Goal: Task Accomplishment & Management: Manage account settings

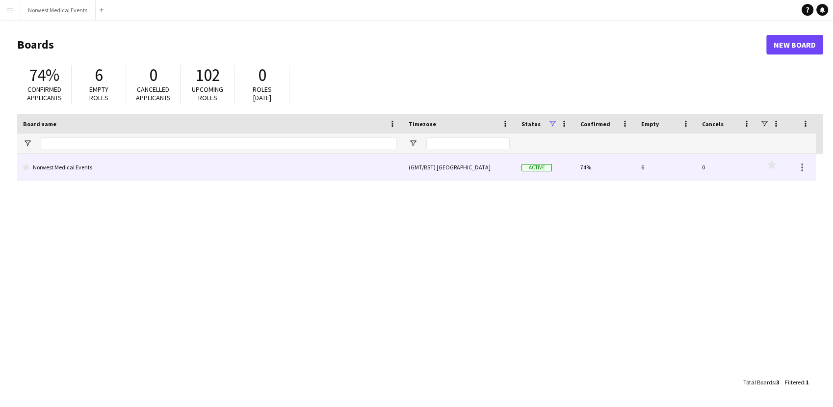
click at [123, 160] on link "Norwest Medical Events" at bounding box center [210, 167] width 374 height 27
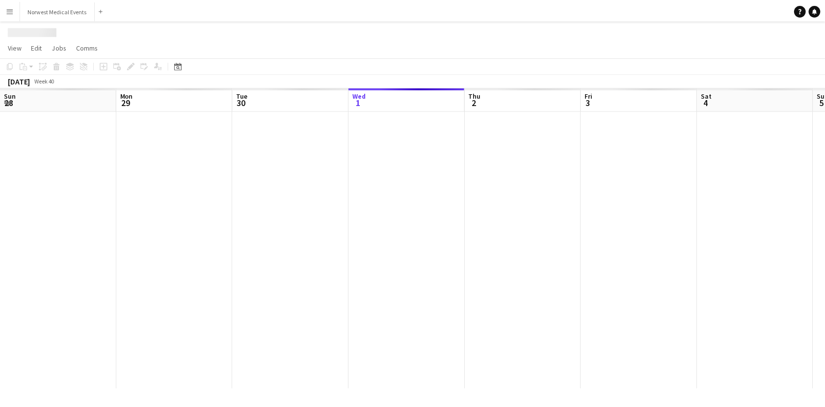
scroll to position [0, 234]
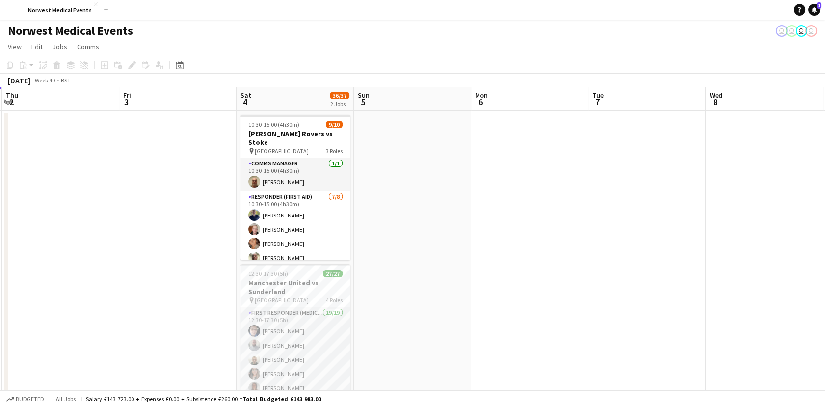
drag, startPoint x: 267, startPoint y: 243, endPoint x: 179, endPoint y: 226, distance: 90.1
click at [180, 226] on app-calendar-viewport "Sun 28 8/8 1 Job Mon 29 Tue 30 10/10 1 Job Wed 1 Thu 2 Fri 3 Sat 4 36/37 2 Jobs…" at bounding box center [412, 280] width 825 height 387
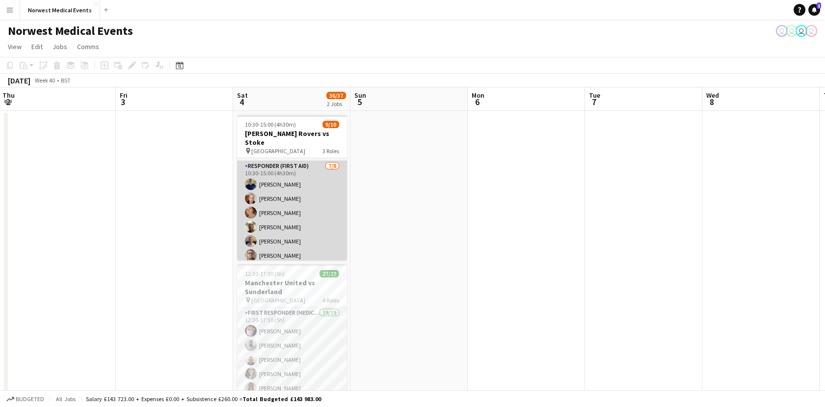
scroll to position [89, 0]
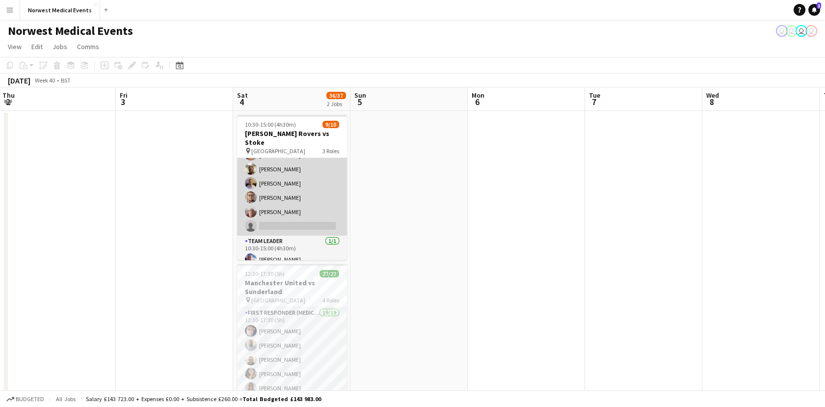
click at [287, 209] on app-card-role "Responder (First Aid) [DATE] 10:30-15:00 (4h30m) [PERSON_NAME] [PERSON_NAME] [P…" at bounding box center [292, 169] width 110 height 133
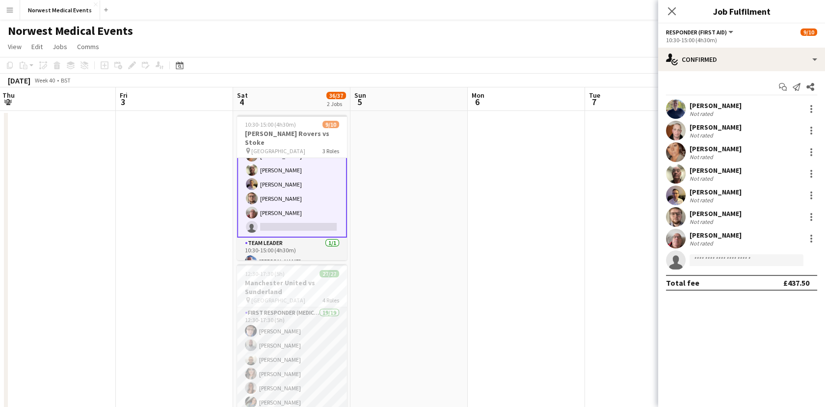
scroll to position [90, 0]
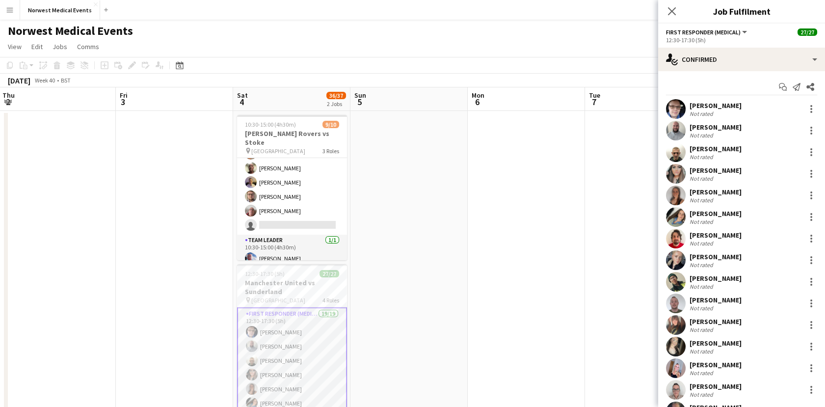
scroll to position [89, 0]
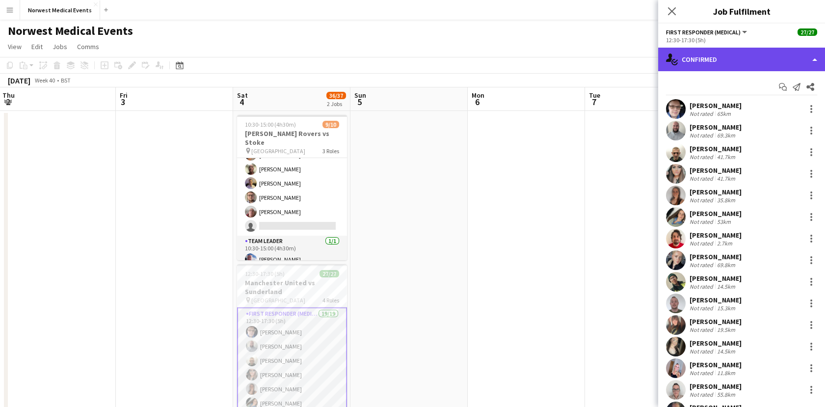
click at [742, 53] on div "single-neutral-actions-check-2 Confirmed" at bounding box center [741, 60] width 167 height 24
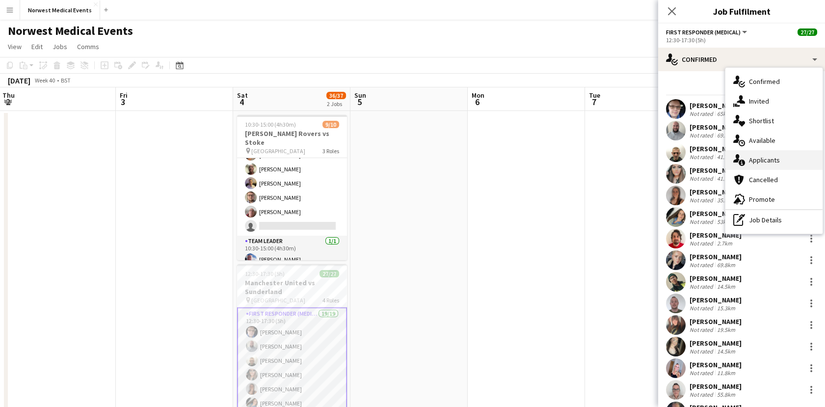
click at [781, 156] on div "single-neutral-actions-information Applicants" at bounding box center [773, 160] width 97 height 20
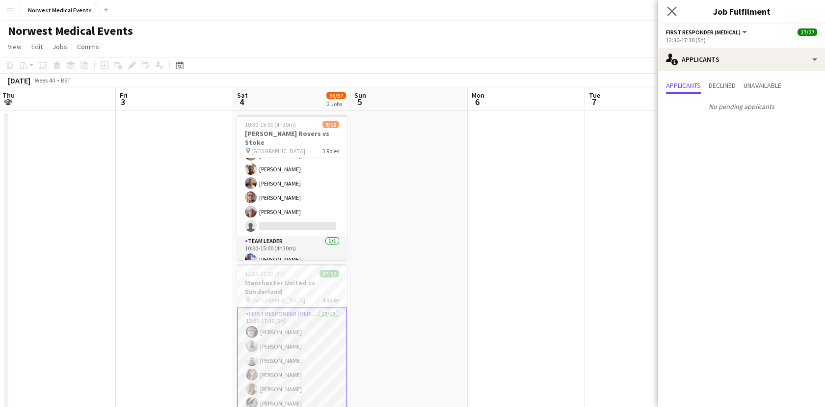
click at [675, 6] on icon "Close pop-in" at bounding box center [671, 10] width 9 height 9
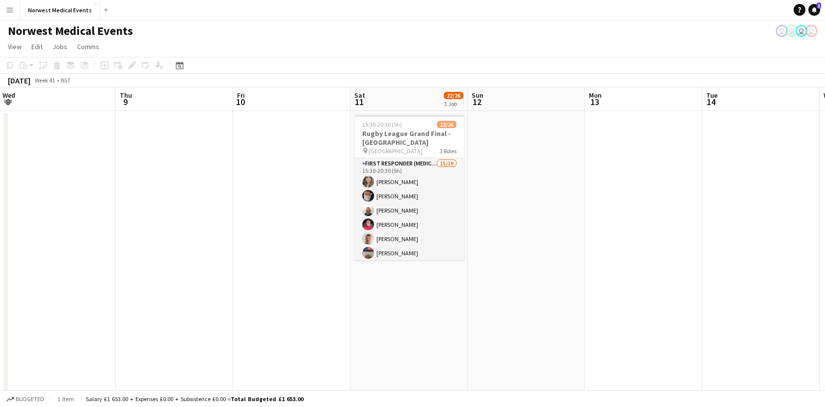
scroll to position [0, 357]
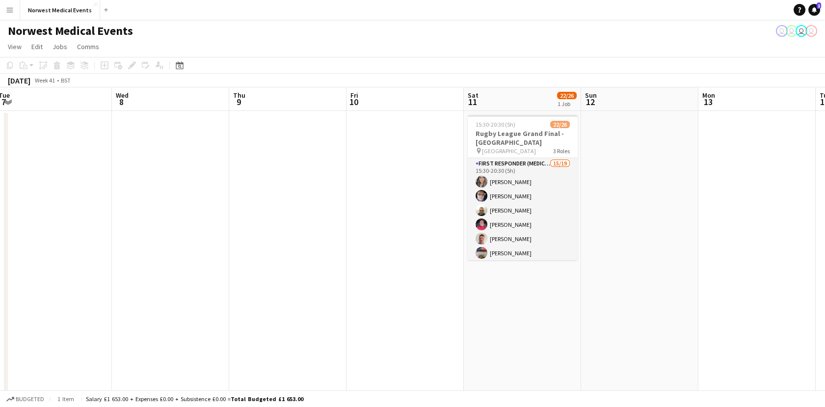
drag, startPoint x: 624, startPoint y: 213, endPoint x: 56, endPoint y: 240, distance: 568.7
click at [0, 291] on html "Menu Boards Boards Boards All jobs Status Workforce Workforce My Workforce Recr…" at bounding box center [412, 245] width 825 height 491
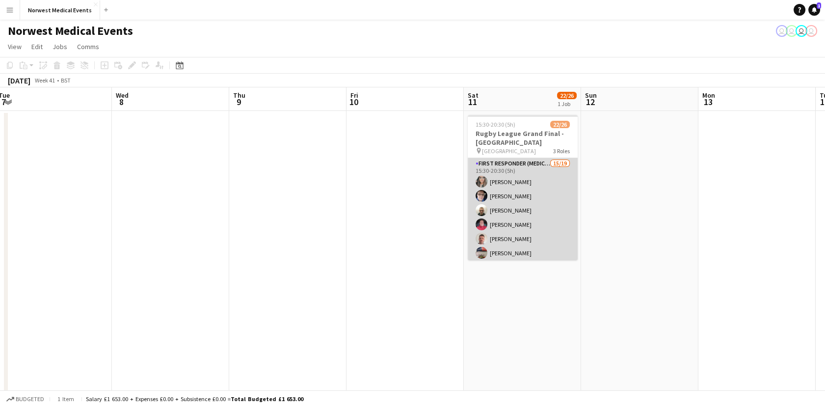
click at [544, 182] on app-card-role "First Responder (Medical) 15/19 15:30-20:30 (5h) [PERSON_NAME] [PERSON_NAME] [P…" at bounding box center [523, 302] width 110 height 289
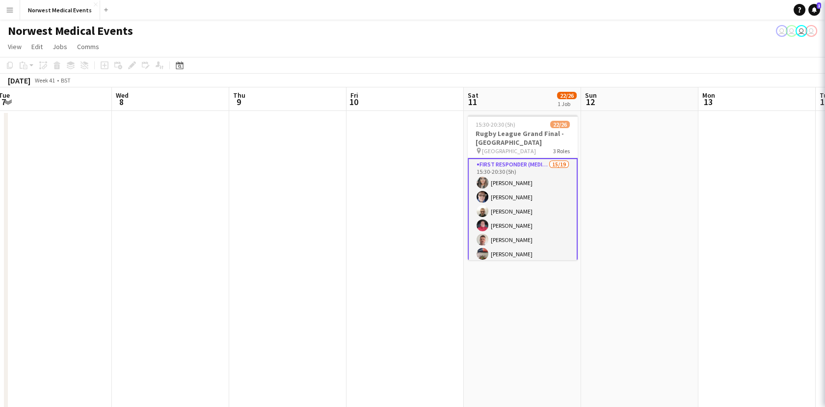
scroll to position [358, 0]
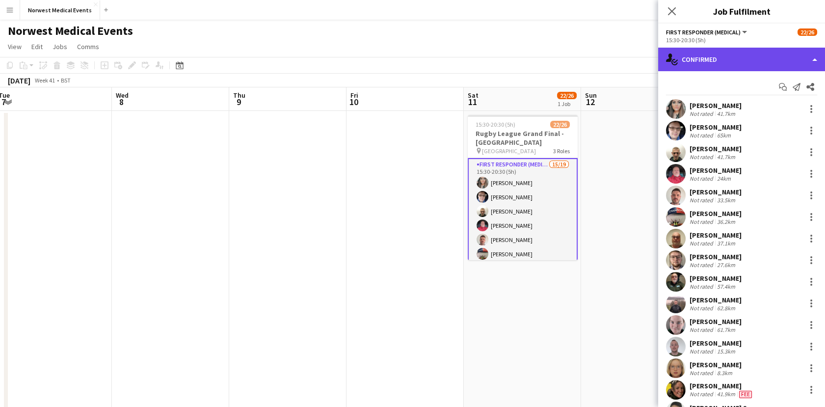
click at [714, 57] on div "single-neutral-actions-check-2 Confirmed" at bounding box center [741, 60] width 167 height 24
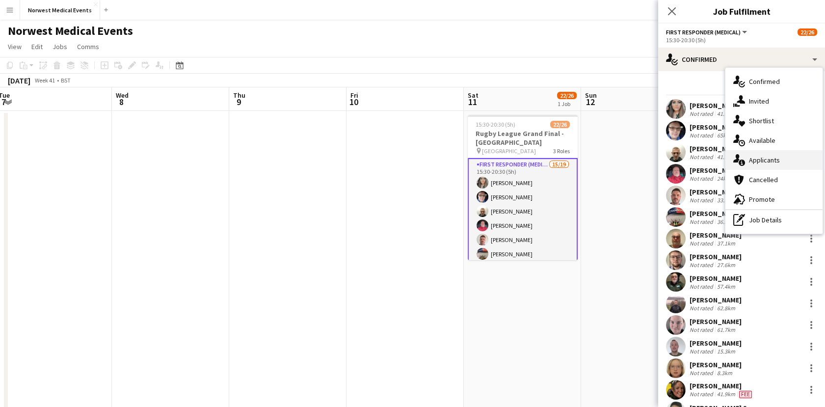
click at [761, 164] on div "single-neutral-actions-information Applicants" at bounding box center [773, 160] width 97 height 20
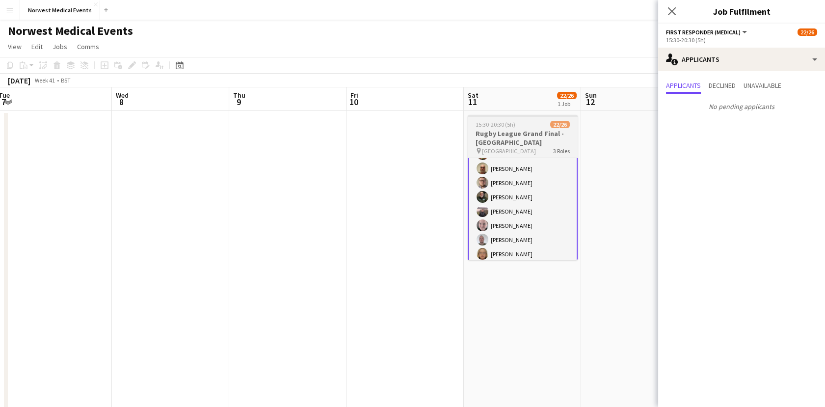
scroll to position [0, 0]
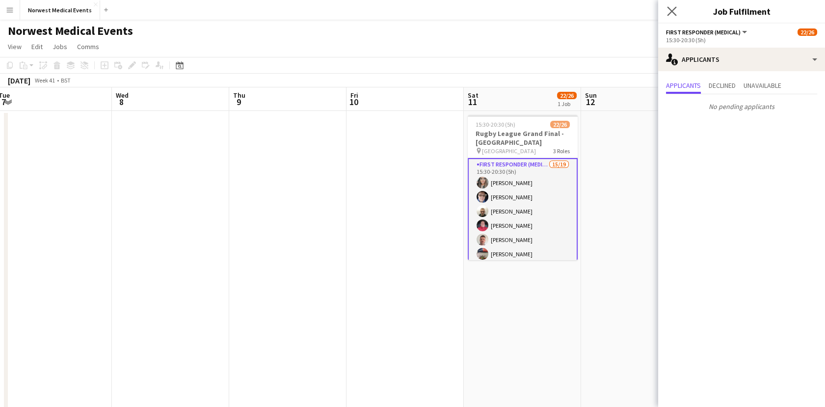
click at [667, 6] on icon "Close pop-in" at bounding box center [671, 10] width 9 height 9
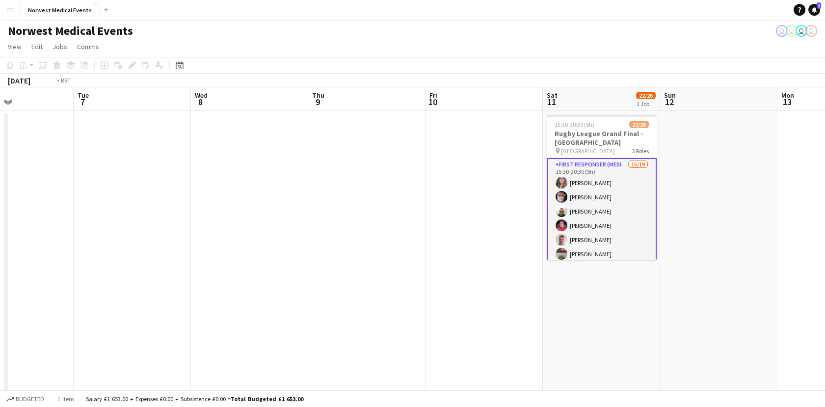
drag, startPoint x: 741, startPoint y: 283, endPoint x: -1, endPoint y: 338, distance: 744.3
click at [0, 338] on html "Menu Boards Boards Boards All jobs Status Workforce Workforce My Workforce Recr…" at bounding box center [412, 245] width 825 height 491
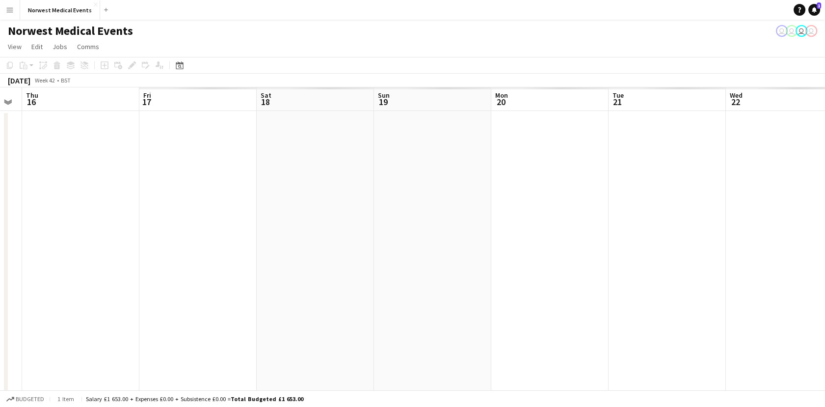
drag, startPoint x: 210, startPoint y: 338, endPoint x: 63, endPoint y: 335, distance: 146.7
click at [60, 335] on app-calendar-viewport "Mon 13 Tue 14 Wed 15 Thu 16 Fri 17 Sat 18 Sun 19 Mon 20 Tue 21 Wed 22 Thu 23 Fr…" at bounding box center [412, 280] width 825 height 387
drag, startPoint x: 713, startPoint y: 230, endPoint x: 44, endPoint y: 286, distance: 671.6
click at [24, 284] on app-calendar-viewport "Thu 16 Fri 17 Sat 18 Sun 19 Mon 20 Tue 21 Wed 22 Thu 23 Fri 24 Sat 25 Sun 26 Mo…" at bounding box center [412, 280] width 825 height 387
drag, startPoint x: 687, startPoint y: 290, endPoint x: 72, endPoint y: 342, distance: 617.4
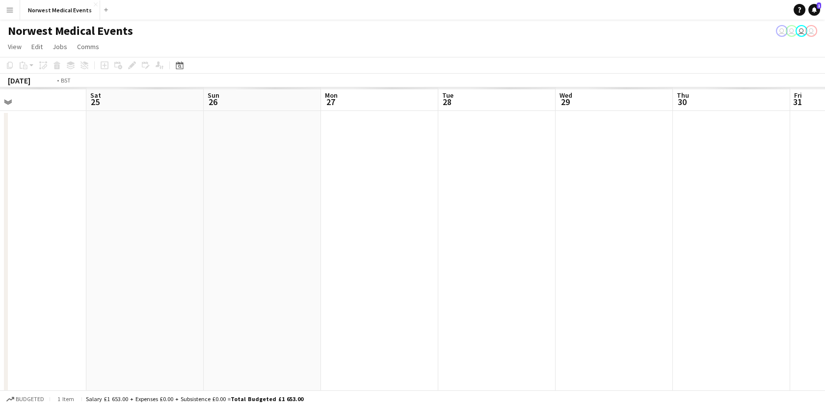
click at [60, 342] on app-calendar-viewport "Tue 21 Wed 22 Thu 23 Fri 24 Sat 25 Sun 26 Mon 27 Tue 28 Wed 29 Thu 30 Fri 31 Sa…" at bounding box center [412, 280] width 825 height 387
drag, startPoint x: 749, startPoint y: 308, endPoint x: 5, endPoint y: 308, distance: 743.7
click at [5, 308] on div "chevron-right New group Mon 27 Tue 28 Wed 29 Thu 30 Fri 31 Sat 1 Sun 2 Mon 3 Tu…" at bounding box center [412, 280] width 825 height 387
drag, startPoint x: 676, startPoint y: 257, endPoint x: -2, endPoint y: 257, distance: 678.5
click at [0, 257] on html "Menu Boards Boards Boards All jobs Status Workforce Workforce My Workforce Recr…" at bounding box center [412, 245] width 825 height 491
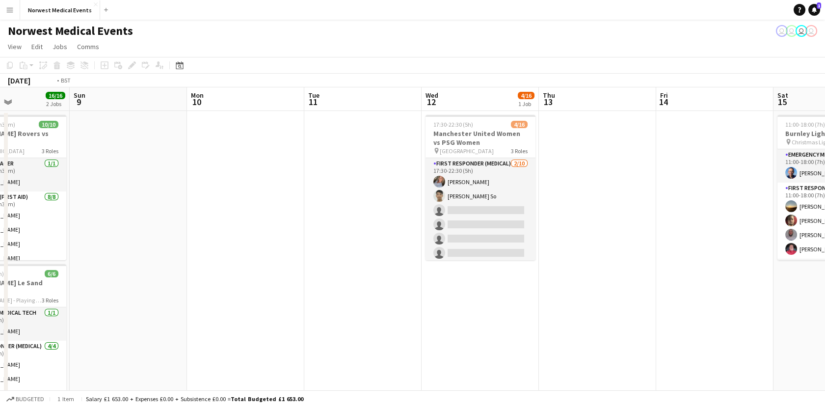
drag, startPoint x: 1013, startPoint y: 240, endPoint x: 1071, endPoint y: 231, distance: 59.0
click at [825, 231] on html "Menu Boards Boards Boards All jobs Status Workforce Workforce My Workforce Recr…" at bounding box center [412, 320] width 825 height 640
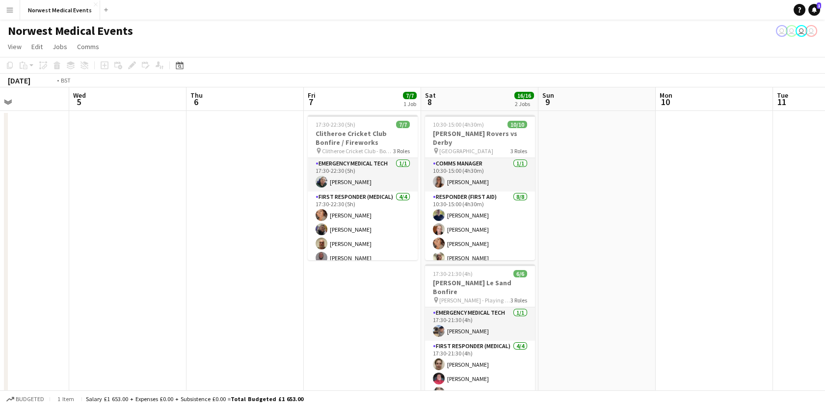
scroll to position [0, 277]
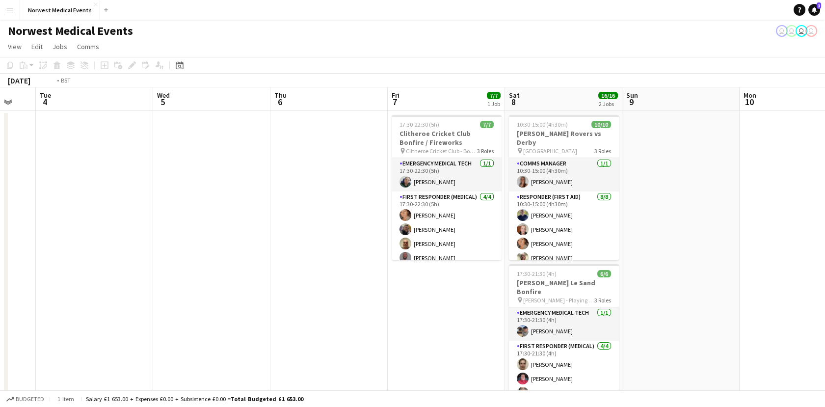
drag, startPoint x: 220, startPoint y: 339, endPoint x: 832, endPoint y: 323, distance: 612.5
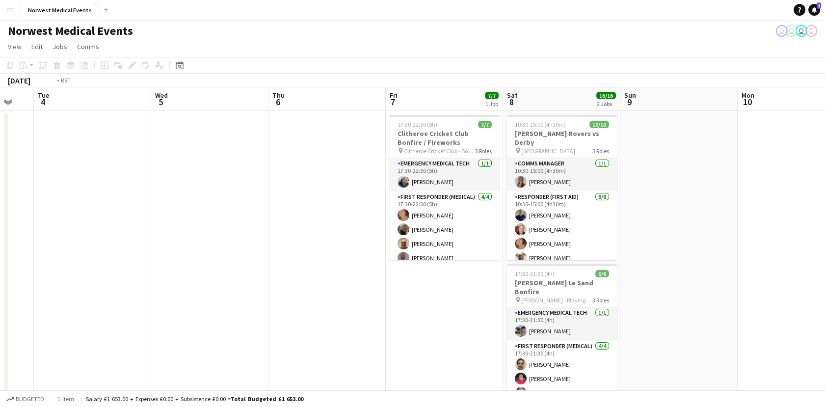
click at [825, 323] on html "Menu Boards Boards Boards All jobs Status Workforce Workforce My Workforce Recr…" at bounding box center [412, 320] width 825 height 640
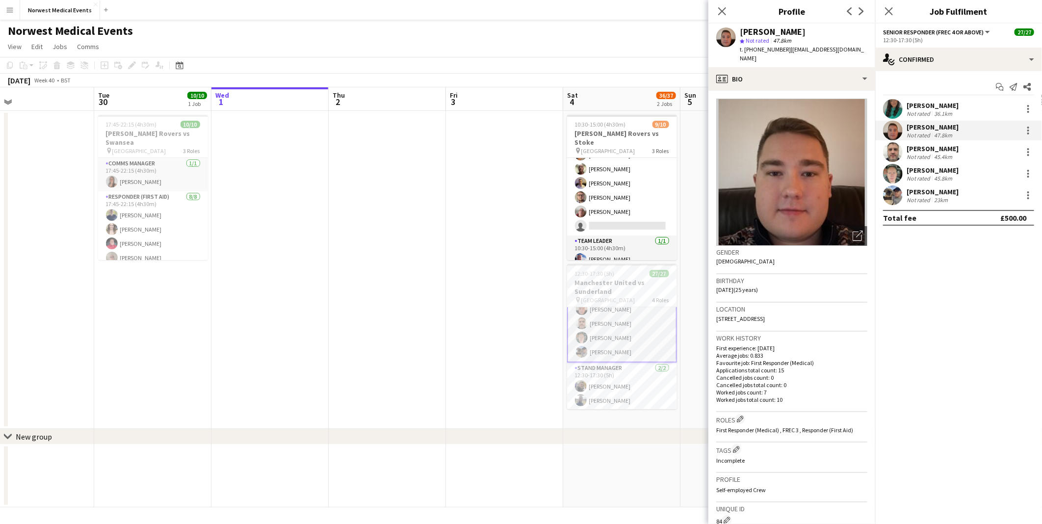
scroll to position [360, 0]
click at [880, 10] on div "Close pop-in" at bounding box center [888, 11] width 27 height 23
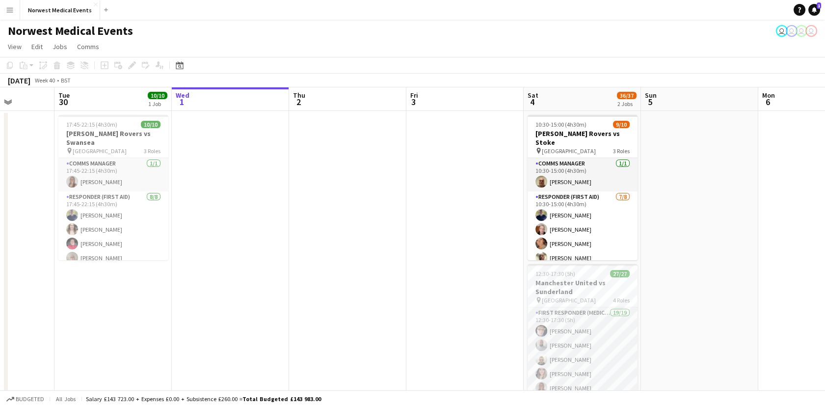
scroll to position [0, 440]
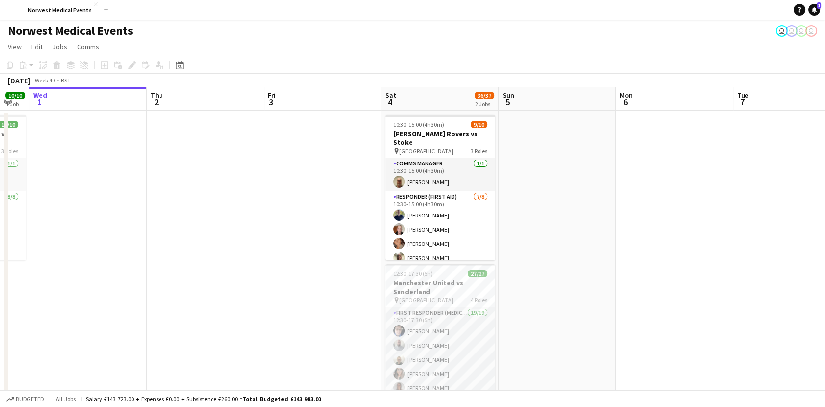
drag, startPoint x: 212, startPoint y: 181, endPoint x: 124, endPoint y: 188, distance: 88.7
click at [124, 188] on app-calendar-viewport "Sat 27 8/8 1 Job Sun 28 8/8 1 Job Mon 29 Tue 30 10/10 1 Job Wed 1 Thu 2 Fri 3 S…" at bounding box center [412, 280] width 825 height 387
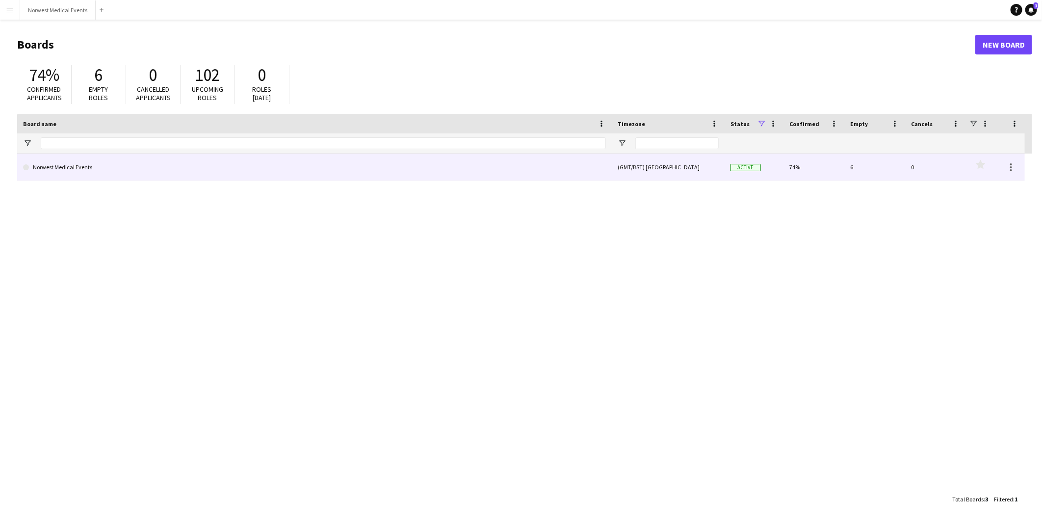
click at [419, 176] on link "Norwest Medical Events" at bounding box center [314, 167] width 583 height 27
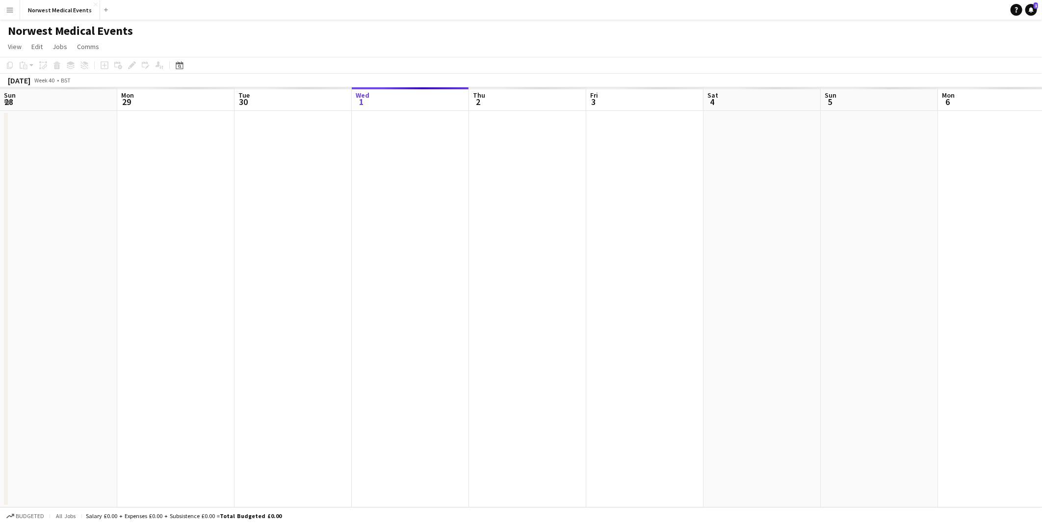
scroll to position [0, 234]
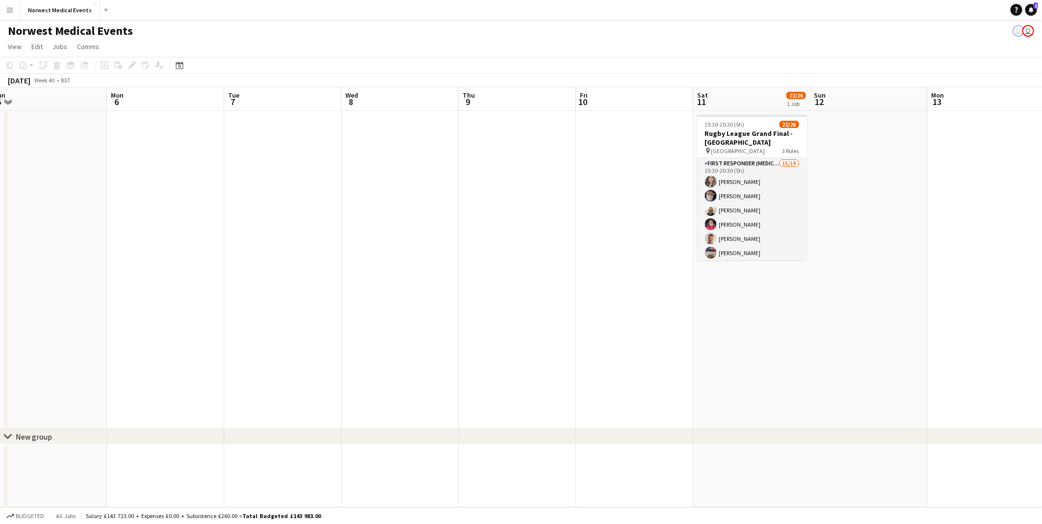
drag, startPoint x: 855, startPoint y: 279, endPoint x: 777, endPoint y: 356, distance: 109.6
click at [260, 308] on app-calendar-viewport "Thu 2 Fri 3 Sat 4 36/37 2 Jobs Sun 5 Mon 6 Tue 7 Wed 8 Thu 9 Fri 10 Sat 11 22/2…" at bounding box center [521, 297] width 1042 height 420
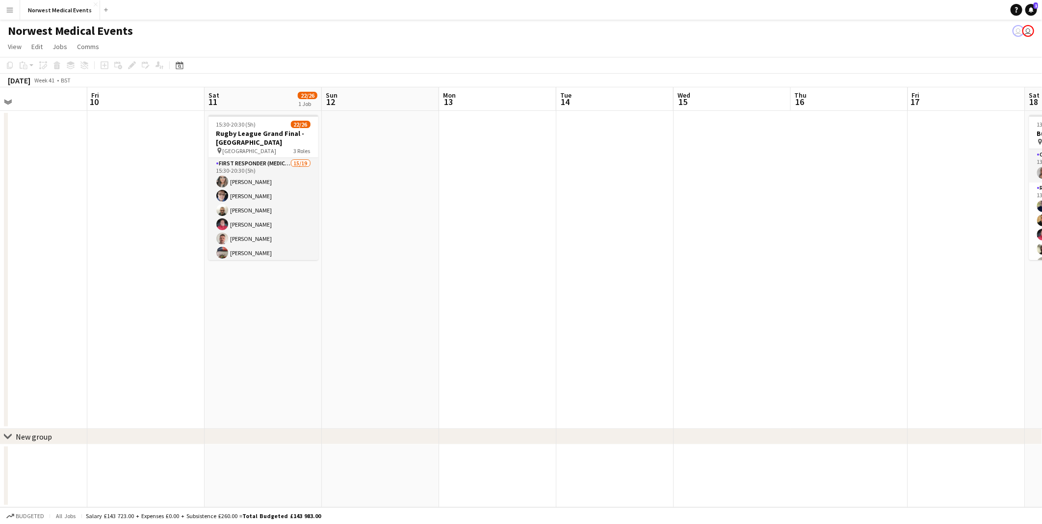
drag, startPoint x: 843, startPoint y: 380, endPoint x: 378, endPoint y: 389, distance: 465.1
click at [378, 389] on app-calendar-viewport "Mon 6 Tue 7 Wed 8 Thu 9 Fri 10 Sat 11 22/26 1 Job Sun 12 Mon 13 Tue 14 Wed 15 T…" at bounding box center [521, 297] width 1042 height 420
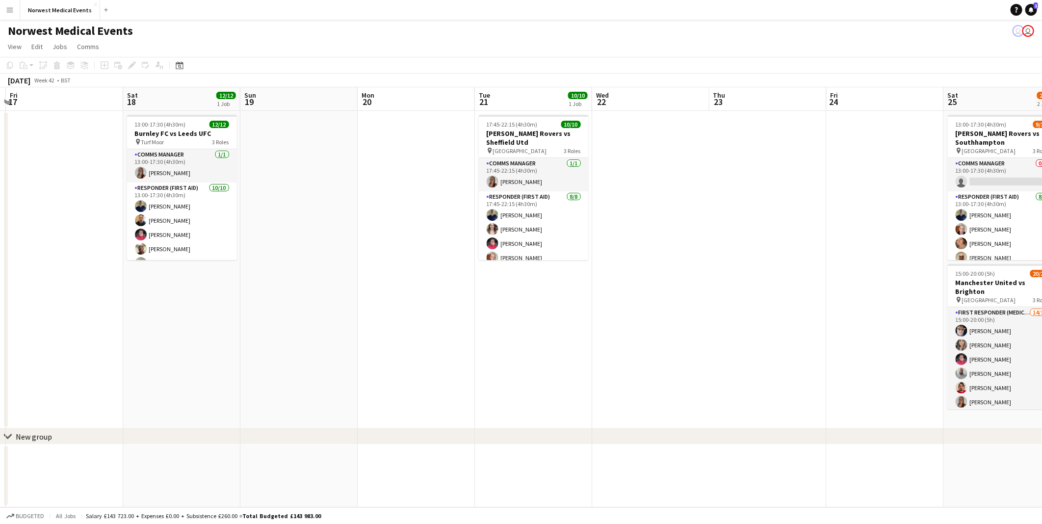
scroll to position [0, 271]
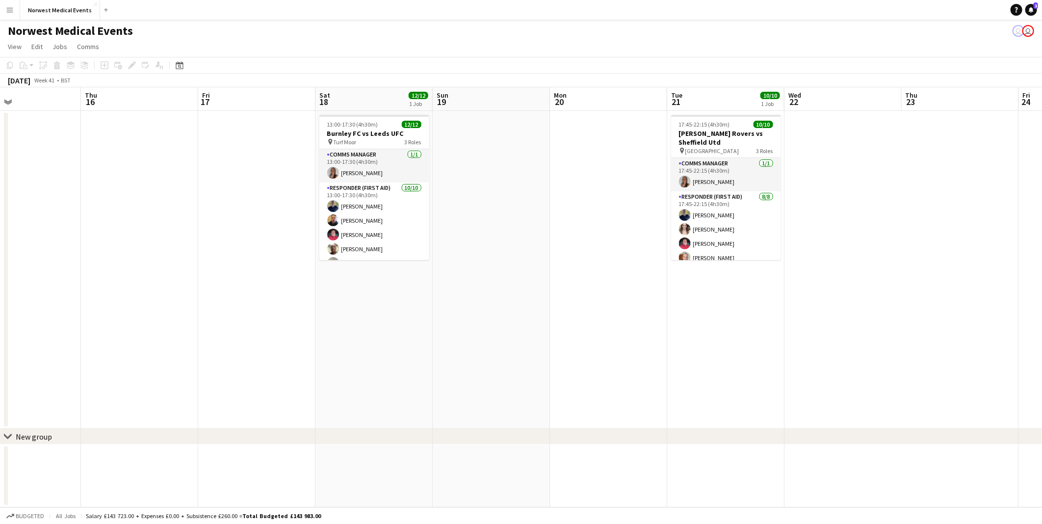
drag, startPoint x: 767, startPoint y: 334, endPoint x: 214, endPoint y: 334, distance: 552.9
click at [214, 334] on app-calendar-viewport "Mon 13 Tue 14 Wed 15 Thu 16 Fri 17 Sat 18 12/12 1 Job Sun 19 Mon 20 Tue 21 10/1…" at bounding box center [521, 297] width 1042 height 420
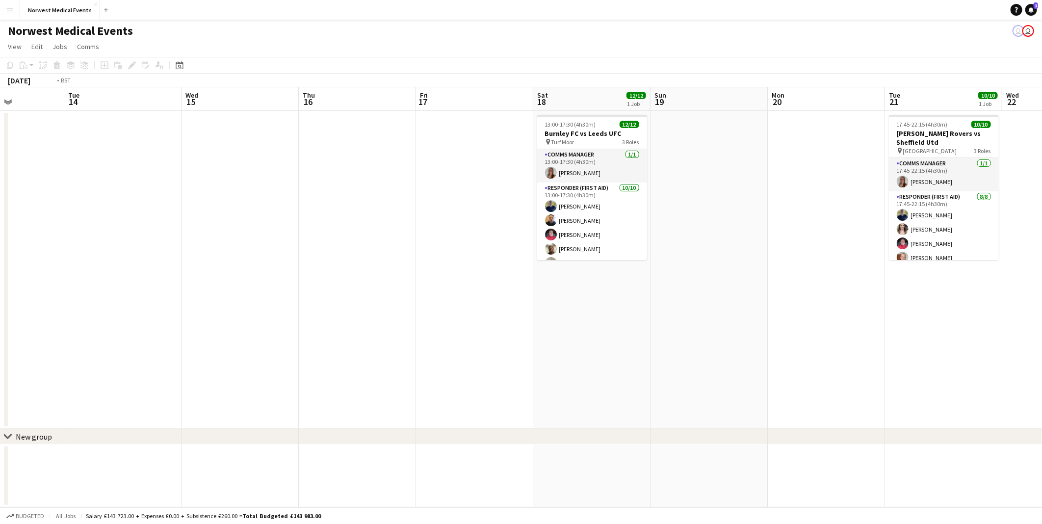
drag, startPoint x: 411, startPoint y: 335, endPoint x: 1029, endPoint y: 314, distance: 618.4
click at [832, 314] on app-calendar-viewport "Mon 13 Tue 14 Wed 15 Thu 16 Fri 17 Sat 18 12/12 1 Job Sun 19 Mon 20 Tue 21 10/1…" at bounding box center [521, 297] width 1042 height 420
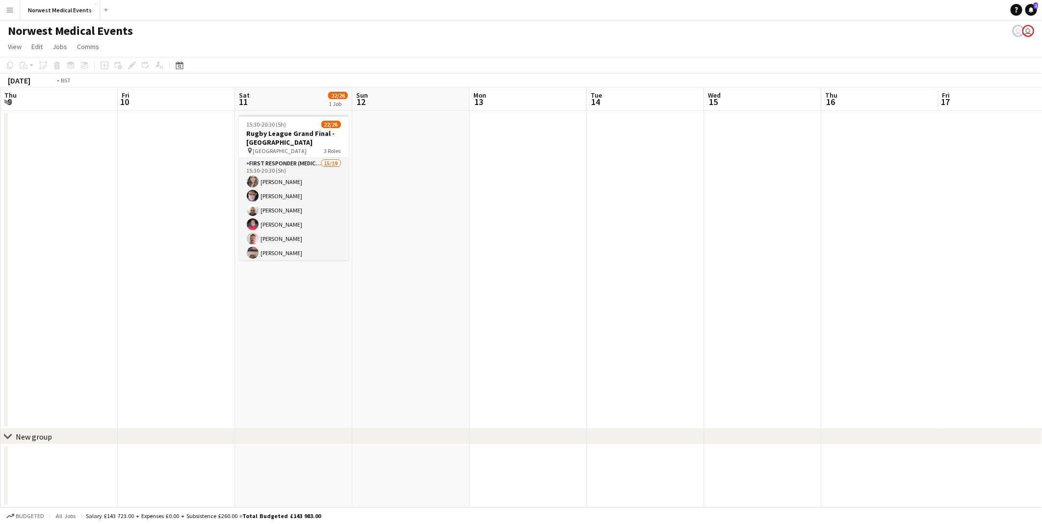
drag, startPoint x: 273, startPoint y: 341, endPoint x: 1012, endPoint y: 351, distance: 738.9
click at [832, 351] on app-calendar-viewport "Tue 7 Wed 8 Thu 9 Fri 10 Sat 11 22/26 1 Job Sun 12 Mon 13 Tue 14 Wed 15 Thu 16 …" at bounding box center [521, 297] width 1042 height 420
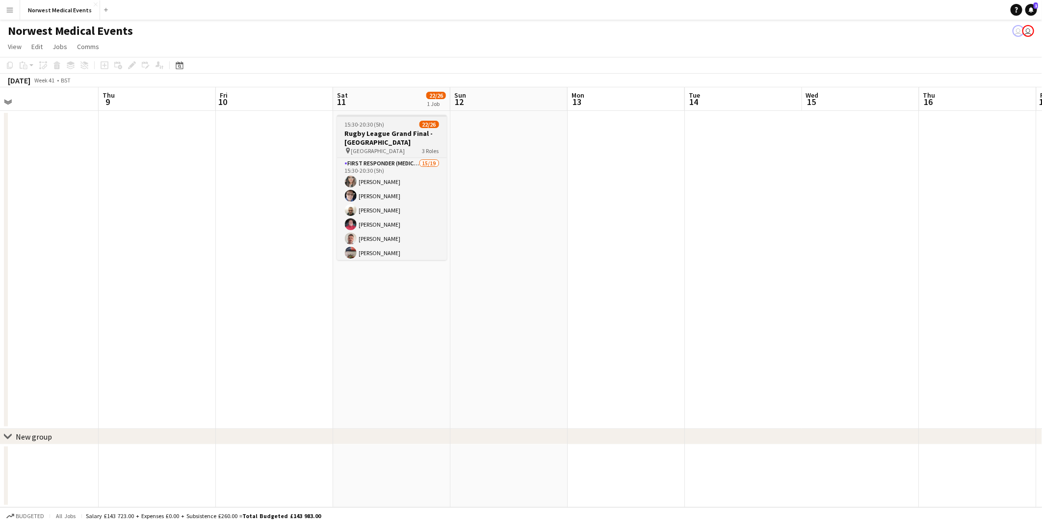
scroll to position [0, 386]
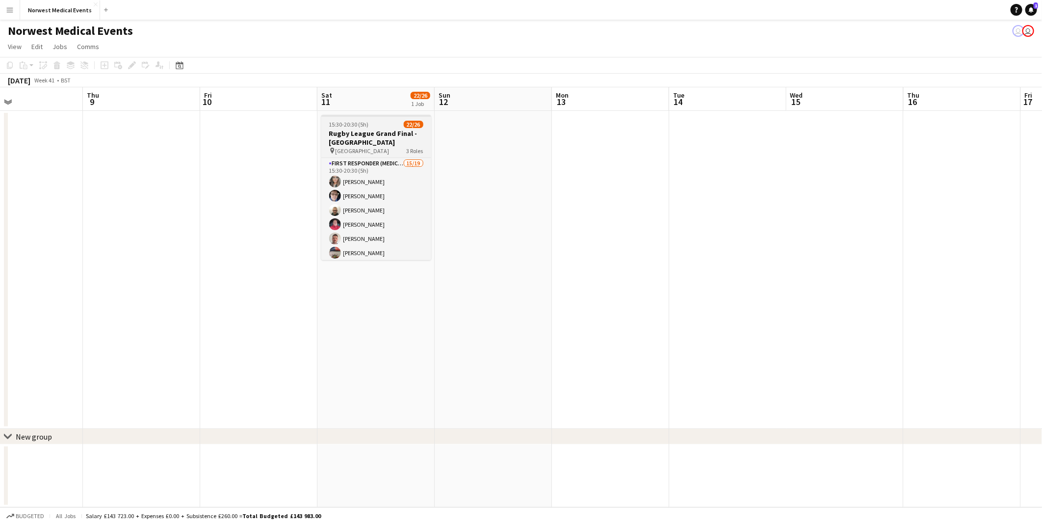
drag, startPoint x: 840, startPoint y: 299, endPoint x: 423, endPoint y: 208, distance: 427.3
click at [148, 324] on app-calendar-viewport "Sun 5 Mon 6 Tue 7 Wed 8 Thu 9 Fri 10 Sat 11 22/26 1 Job Sun 12 Mon 13 Tue 14 We…" at bounding box center [521, 297] width 1042 height 420
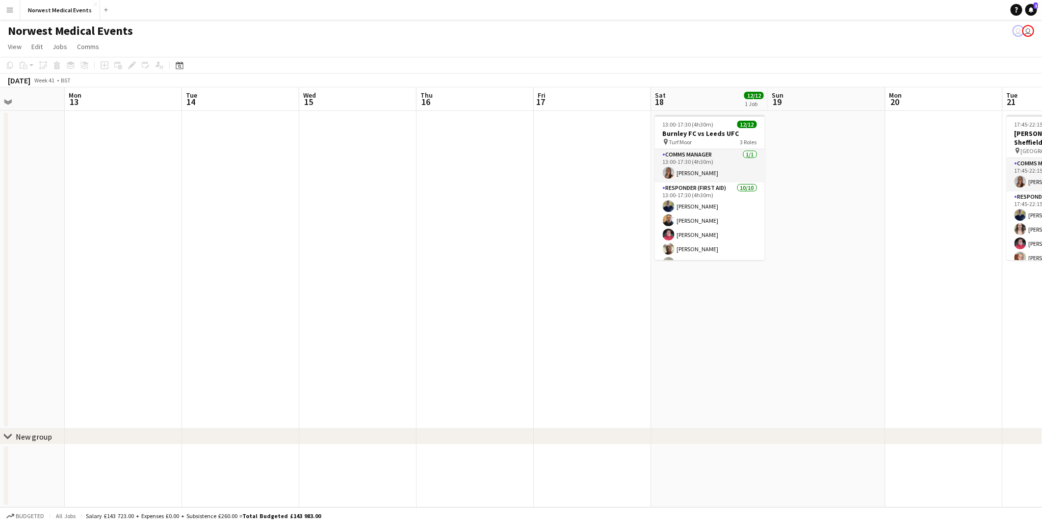
scroll to position [0, 327]
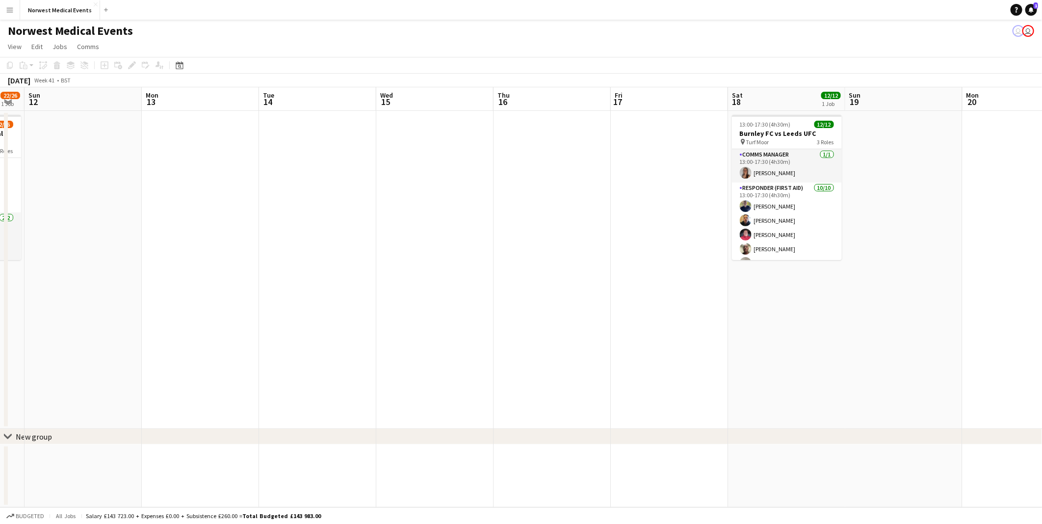
drag, startPoint x: 576, startPoint y: 303, endPoint x: 403, endPoint y: 303, distance: 173.7
click at [403, 303] on app-calendar-viewport "Thu 9 Fri 10 Sat 11 22/26 1 Job Sun 12 Mon 13 Tue 14 Wed 15 Thu 16 Fri 17 Sat 1…" at bounding box center [521, 297] width 1042 height 420
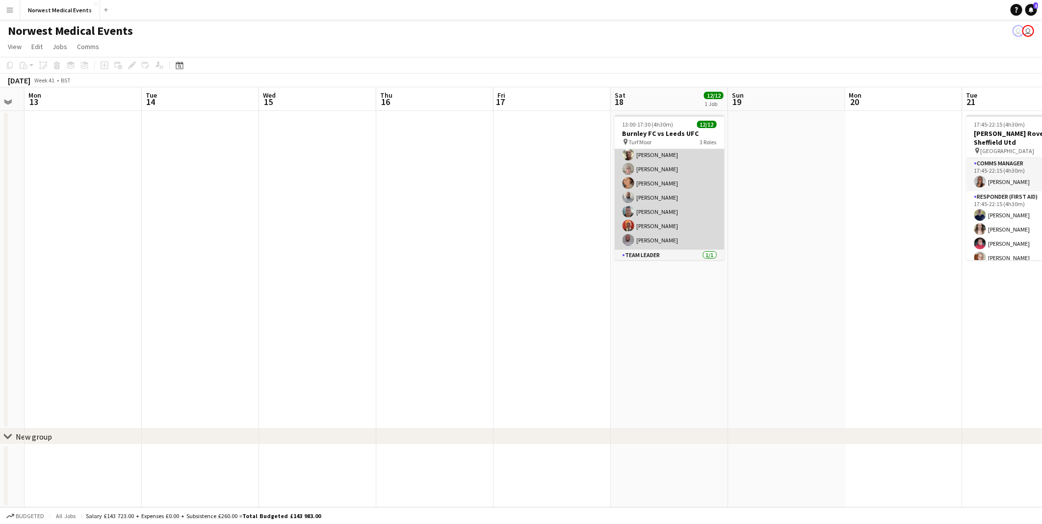
scroll to position [117, 0]
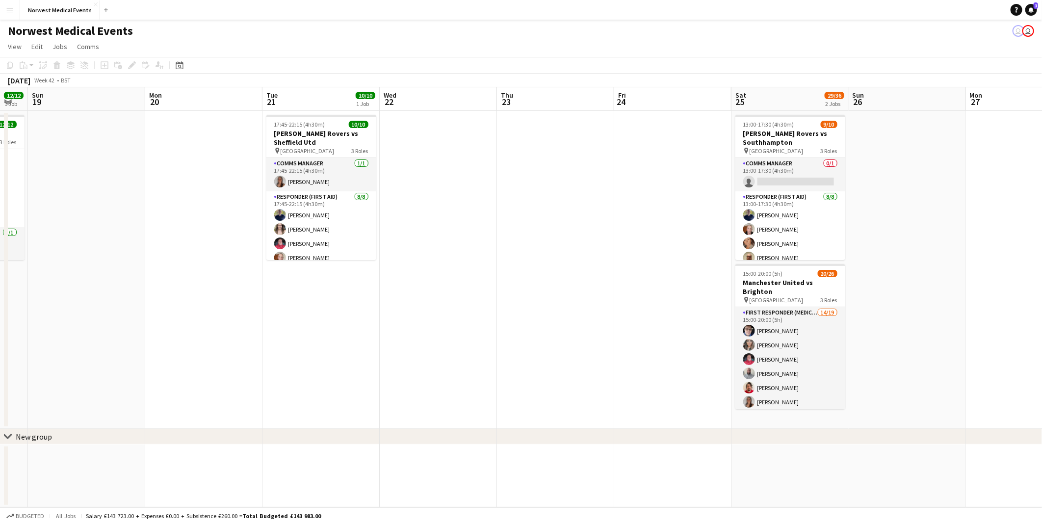
drag, startPoint x: 914, startPoint y: 304, endPoint x: 670, endPoint y: 298, distance: 244.4
click at [181, 291] on app-calendar-viewport "Thu 16 Fri 17 Sat 18 12/12 1 Job Sun 19 Mon 20 Tue 21 10/10 1 Job Wed 22 Thu 23…" at bounding box center [521, 297] width 1042 height 420
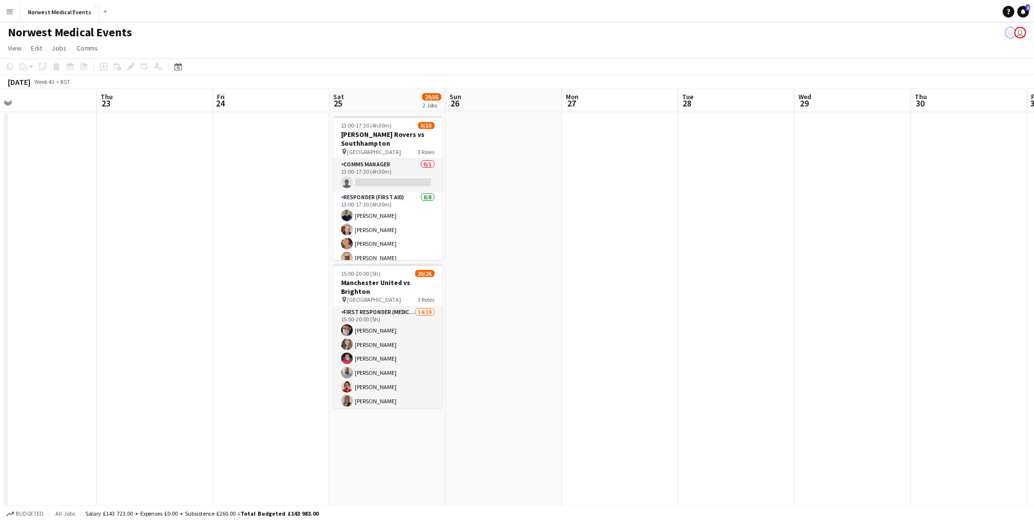
scroll to position [0, 323]
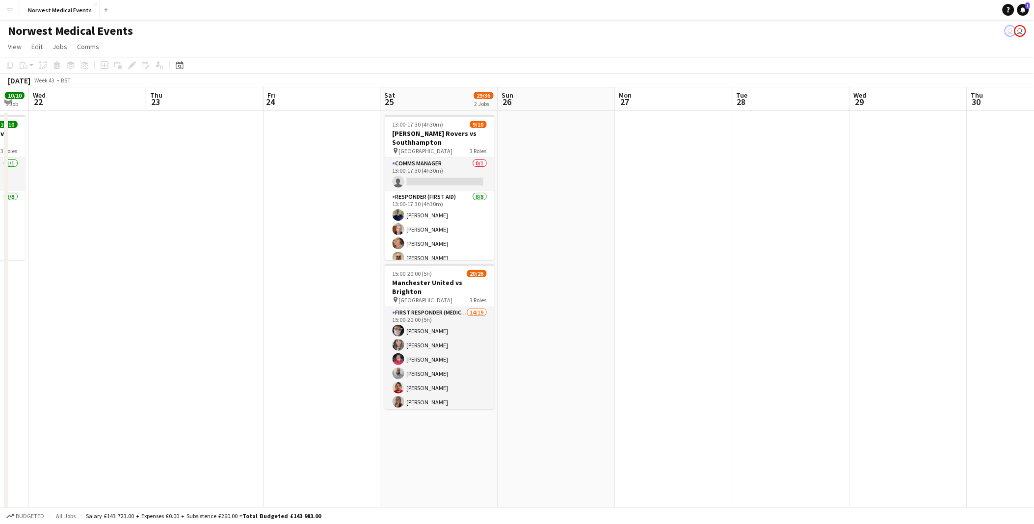
drag, startPoint x: 965, startPoint y: 303, endPoint x: 531, endPoint y: 305, distance: 434.6
click at [531, 306] on app-calendar-viewport "Sun 19 Mon 20 Tue 21 10/10 1 Job Wed 22 Thu 23 Fri 24 Sat 25 29/36 2 Jobs Sun 2…" at bounding box center [517, 355] width 1034 height 536
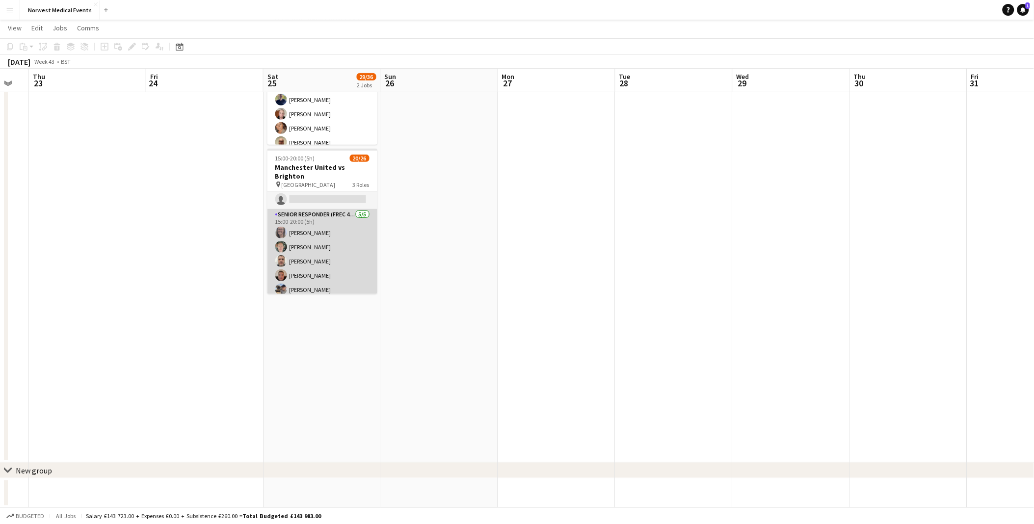
scroll to position [316, 0]
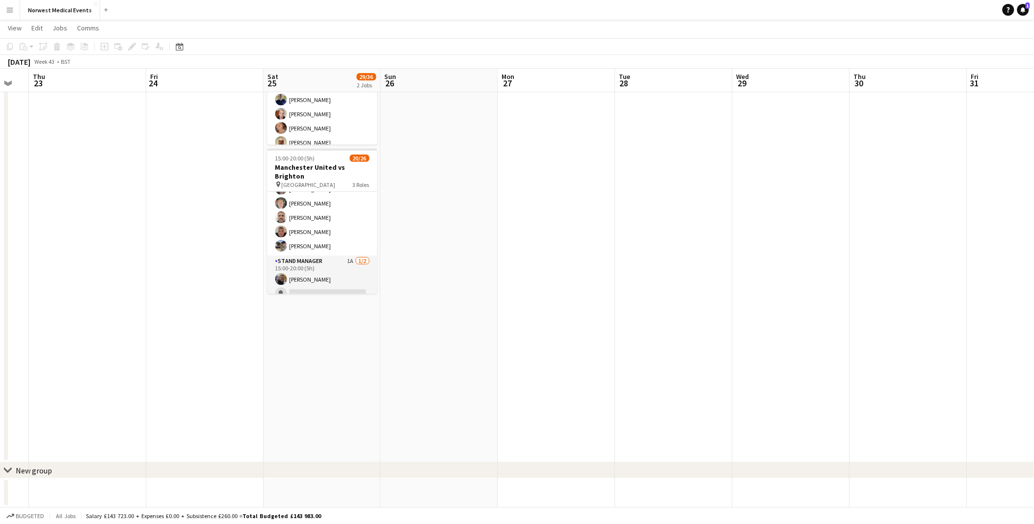
click at [349, 271] on app-card-role "Stand Manager 1A 1/2 15:00-20:00 (5h) Jordan Marsden single-neutral-actions" at bounding box center [322, 280] width 110 height 48
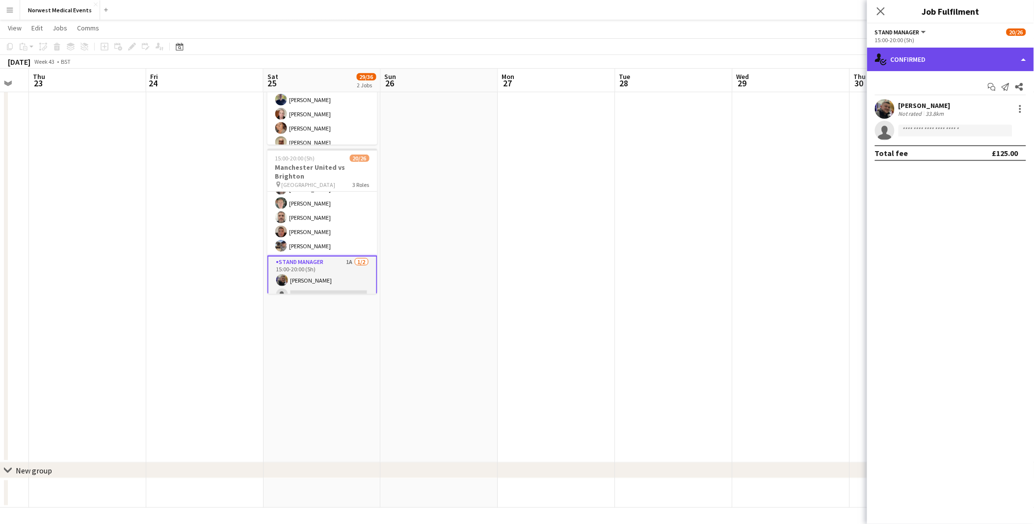
click at [832, 67] on div "single-neutral-actions-check-2 Confirmed" at bounding box center [950, 60] width 167 height 24
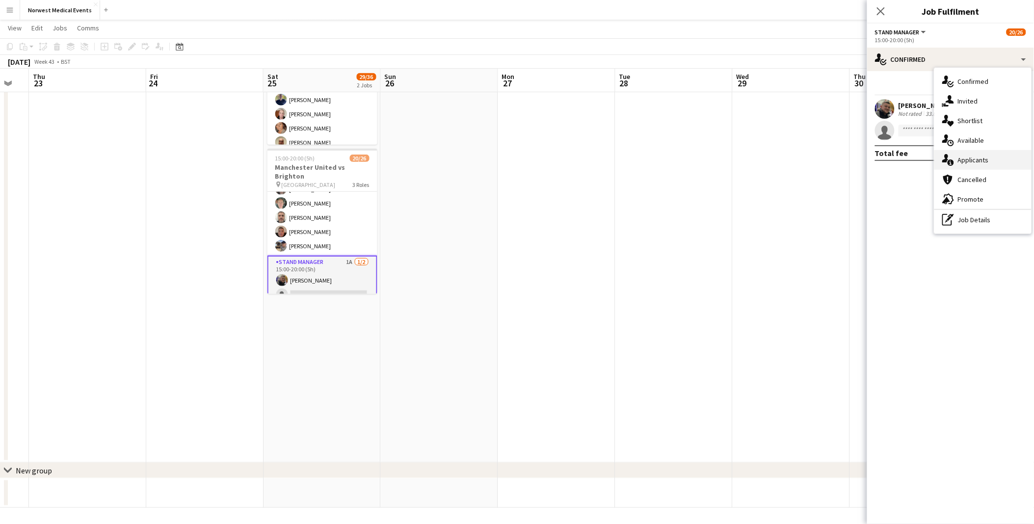
click at [832, 164] on div "single-neutral-actions-information Applicants" at bounding box center [982, 160] width 97 height 20
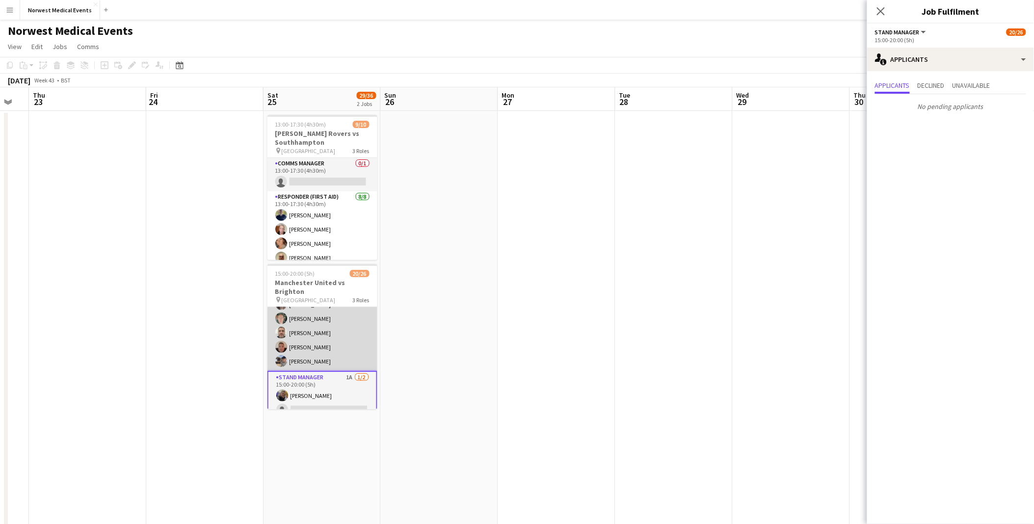
scroll to position [0, 0]
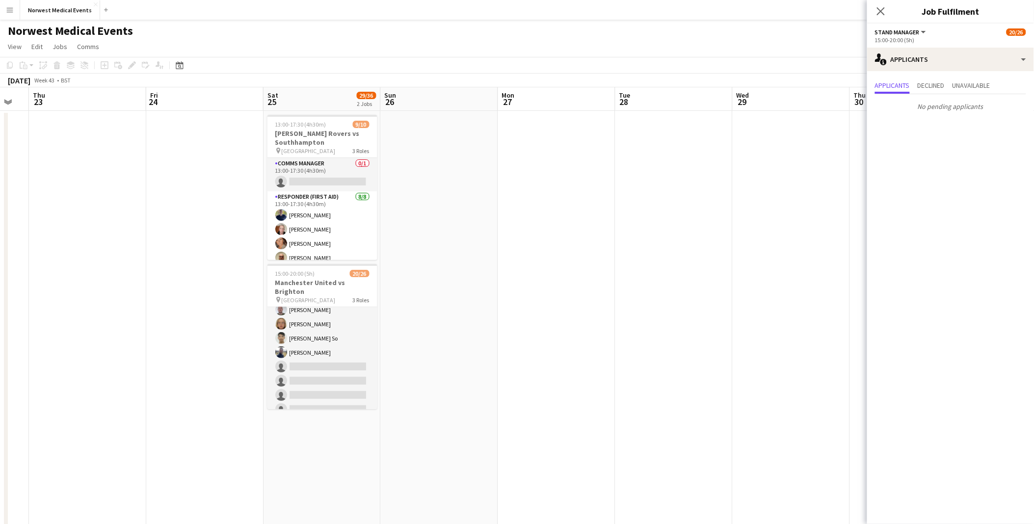
drag, startPoint x: 312, startPoint y: 337, endPoint x: 479, endPoint y: 266, distance: 180.5
click at [312, 336] on app-card-role "First Responder (Medical) 14/19 15:00-20:00 (5h) Phil Brown Kayleigh O'Donnell …" at bounding box center [322, 288] width 110 height 289
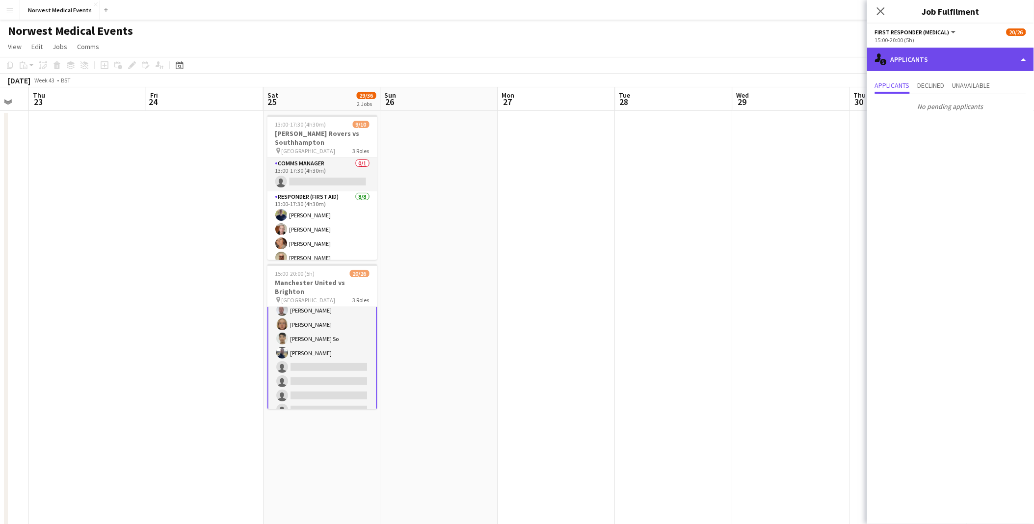
click at [832, 66] on div "single-neutral-actions-information Applicants" at bounding box center [950, 60] width 167 height 24
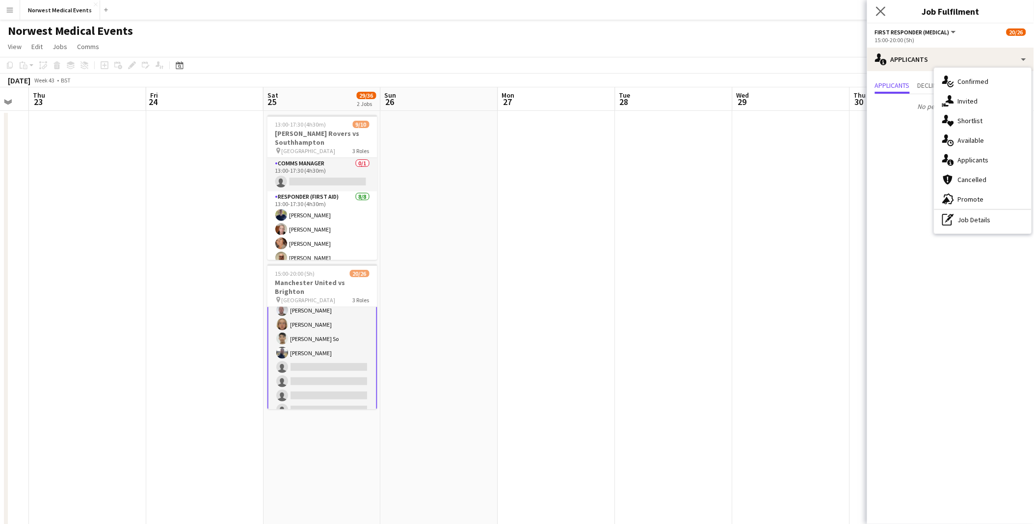
click at [832, 11] on app-icon "Close pop-in" at bounding box center [881, 11] width 14 height 14
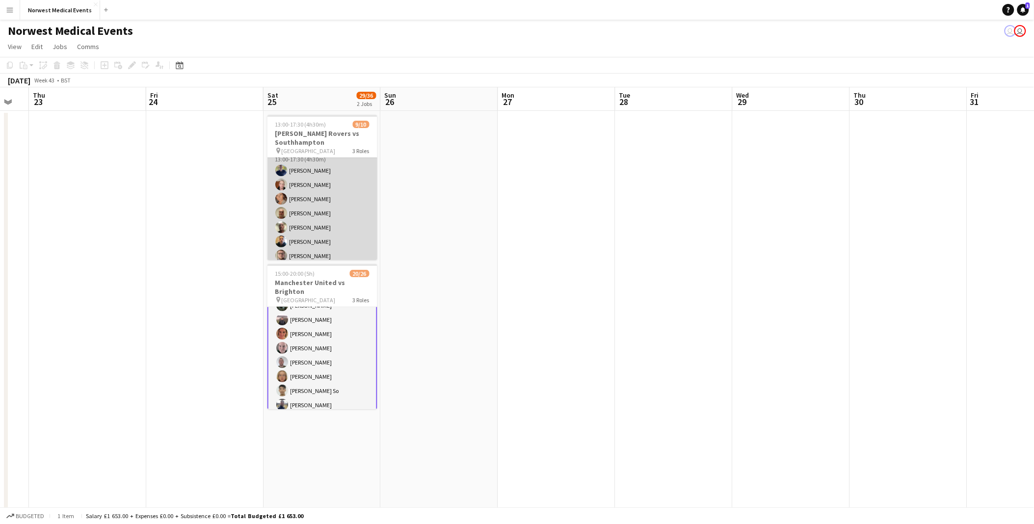
scroll to position [97, 0]
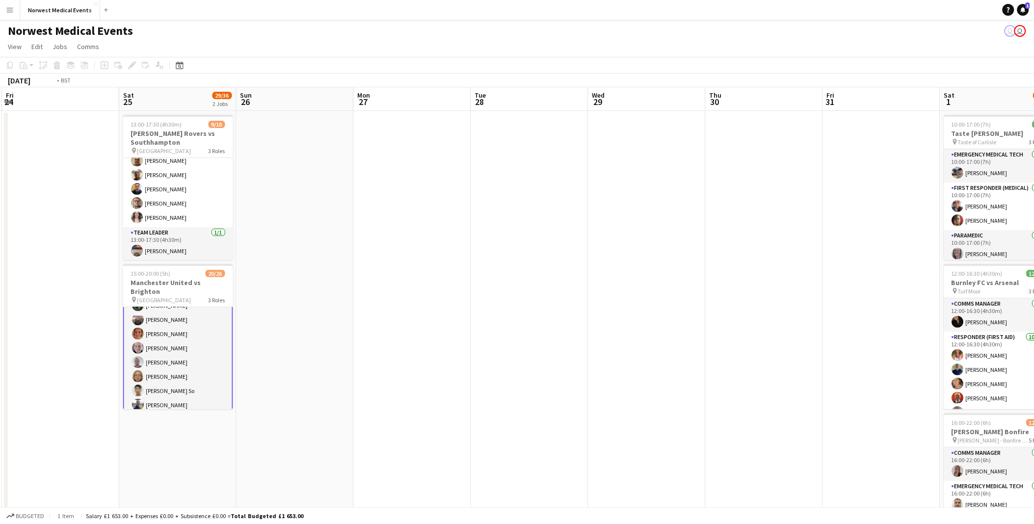
drag, startPoint x: 791, startPoint y: 269, endPoint x: 226, endPoint y: 282, distance: 564.8
click at [226, 282] on app-calendar-viewport "Mon 20 Tue 21 10/10 1 Job Wed 22 Thu 23 Fri 24 Sat 25 29/36 2 Jobs Sun 26 Mon 2…" at bounding box center [517, 355] width 1034 height 536
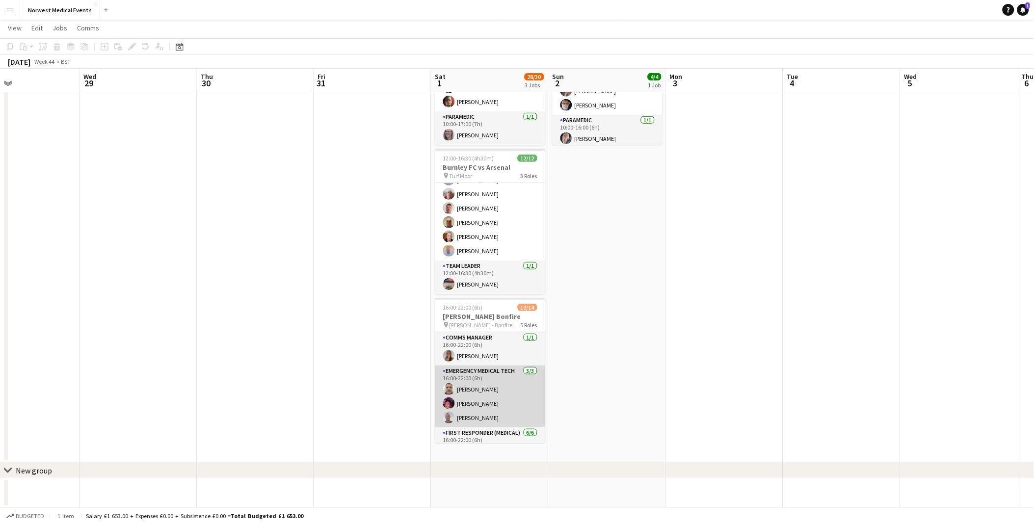
scroll to position [184, 0]
click at [492, 374] on app-card-role "Paramedic 1A 1/3 16:00-22:00 (6h) Chloe Webster single-neutral-actions single-n…" at bounding box center [490, 379] width 110 height 62
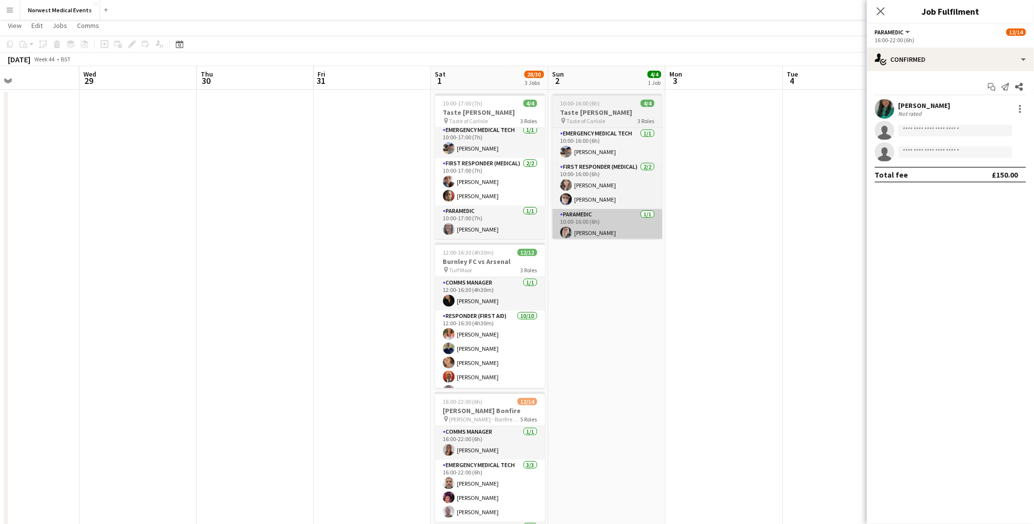
scroll to position [0, 0]
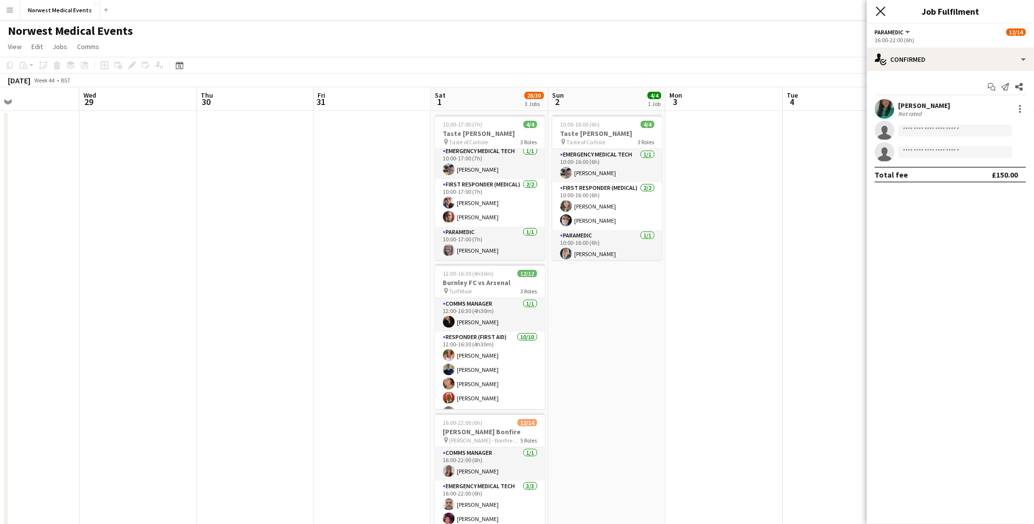
click at [832, 10] on icon "Close pop-in" at bounding box center [880, 10] width 9 height 9
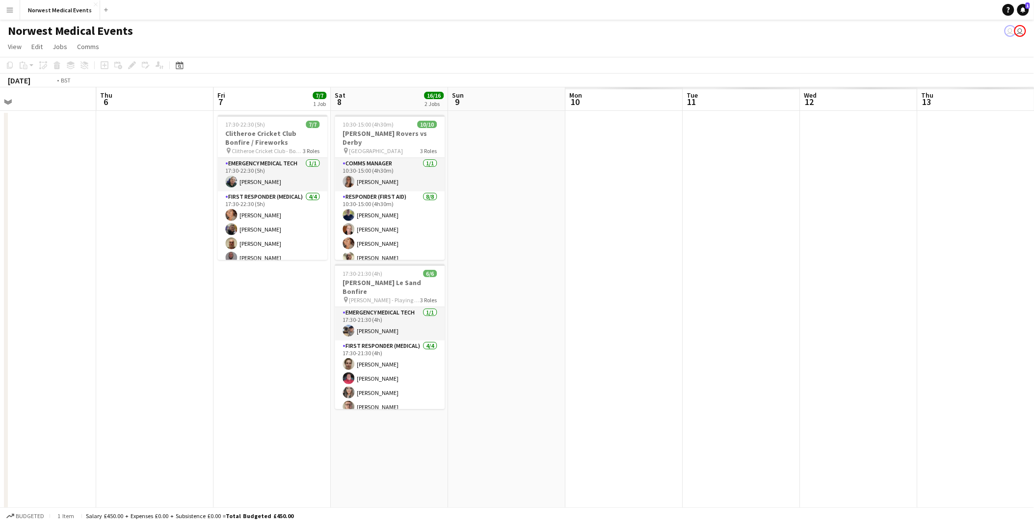
scroll to position [0, 245]
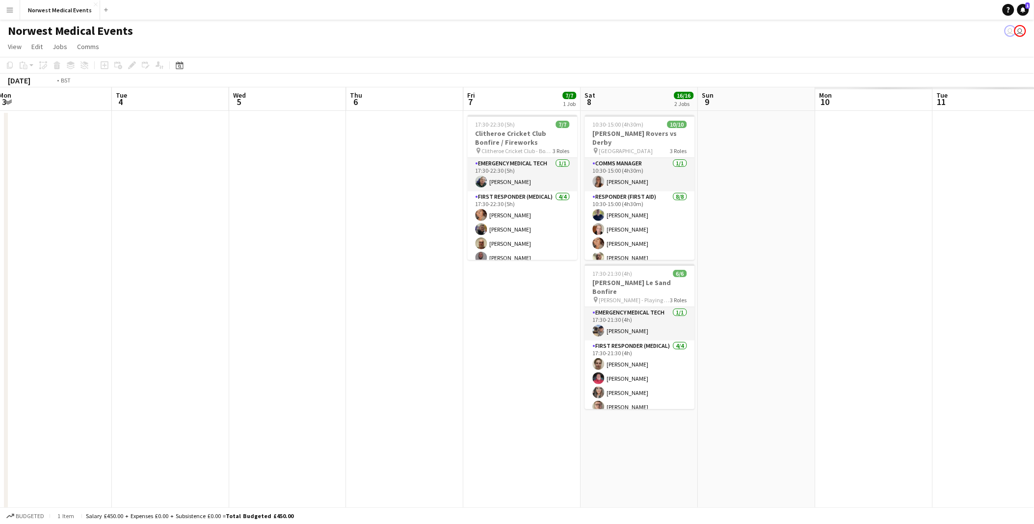
drag, startPoint x: 733, startPoint y: 248, endPoint x: 208, endPoint y: 290, distance: 526.1
click at [104, 301] on app-calendar-viewport "Fri 31 Sat 1 28/30 3 Jobs Sun 2 4/4 1 Job Mon 3 Tue 4 Wed 5 Thu 6 Fri 7 7/7 1 J…" at bounding box center [517, 355] width 1034 height 536
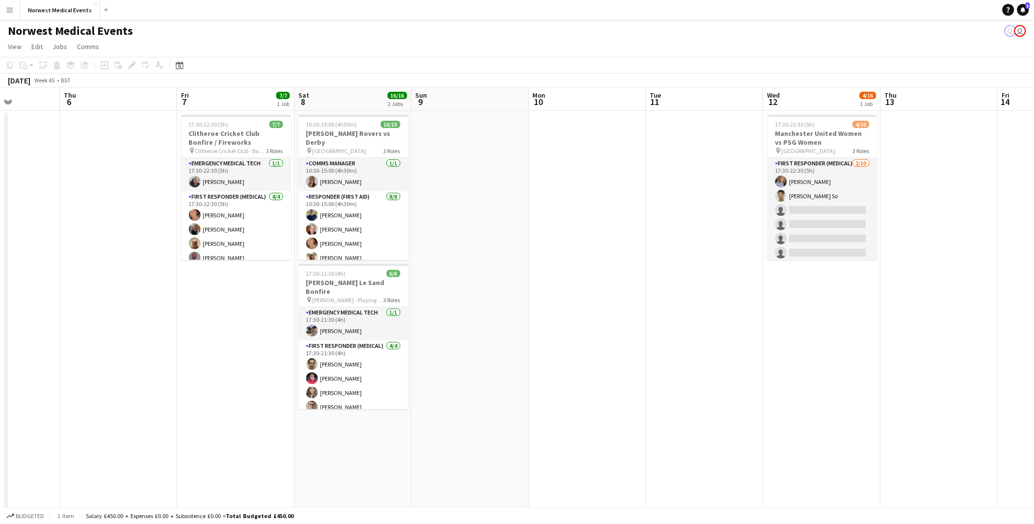
scroll to position [0, 320]
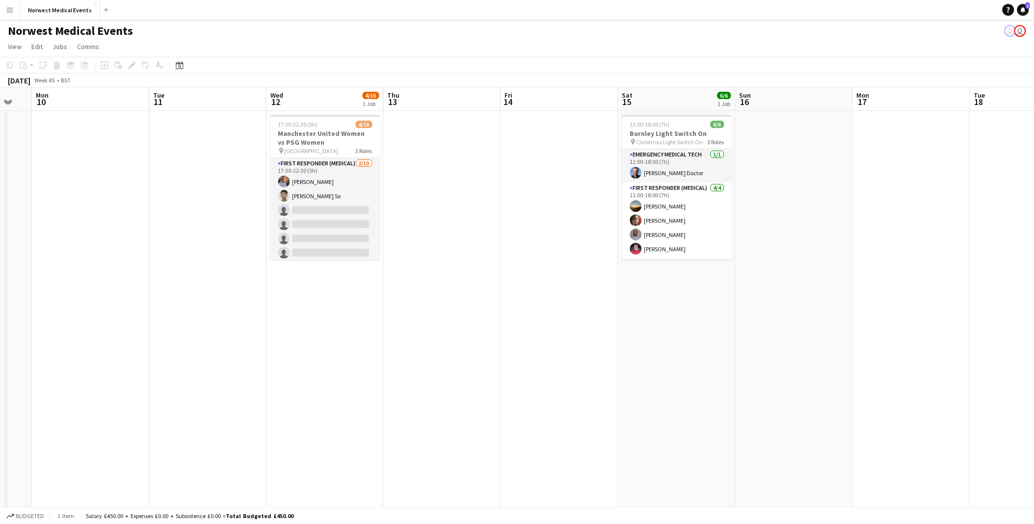
drag, startPoint x: 734, startPoint y: 286, endPoint x: 135, endPoint y: 337, distance: 601.1
click at [135, 337] on app-calendar-viewport "Fri 7 7/7 1 Job Sat 8 16/16 2 Jobs Sun 9 Mon 10 Tue 11 Wed 12 4/16 1 Job Thu 13…" at bounding box center [517, 355] width 1034 height 536
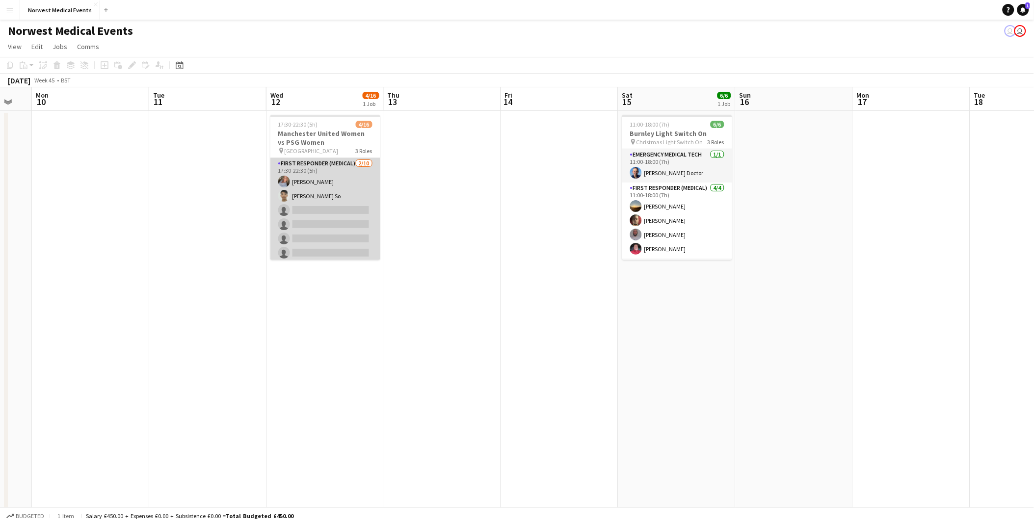
click at [294, 227] on app-card-role "First Responder (Medical) 2/10 17:30-22:30 (5h) Erin Waters Ching Hei So single…" at bounding box center [325, 238] width 110 height 161
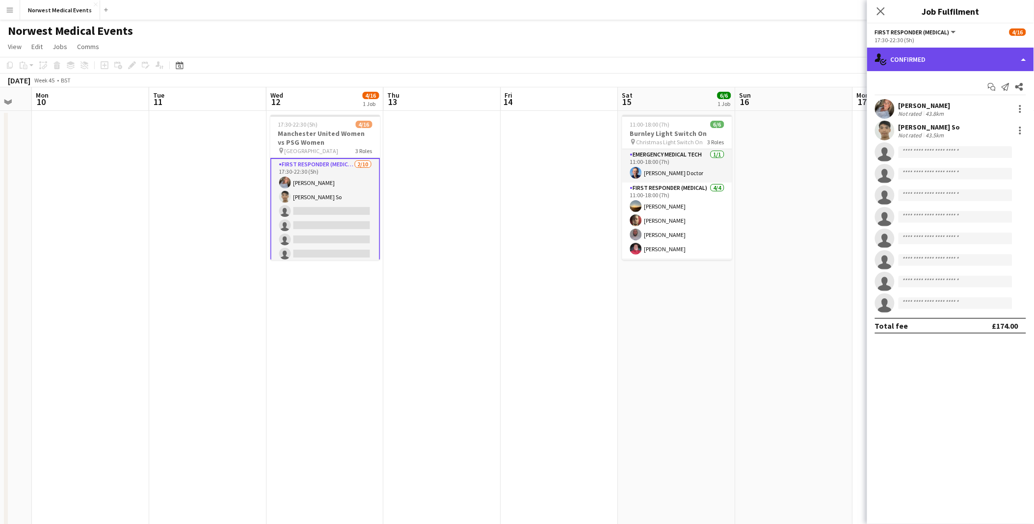
click at [832, 58] on div "single-neutral-actions-check-2 Confirmed" at bounding box center [950, 60] width 167 height 24
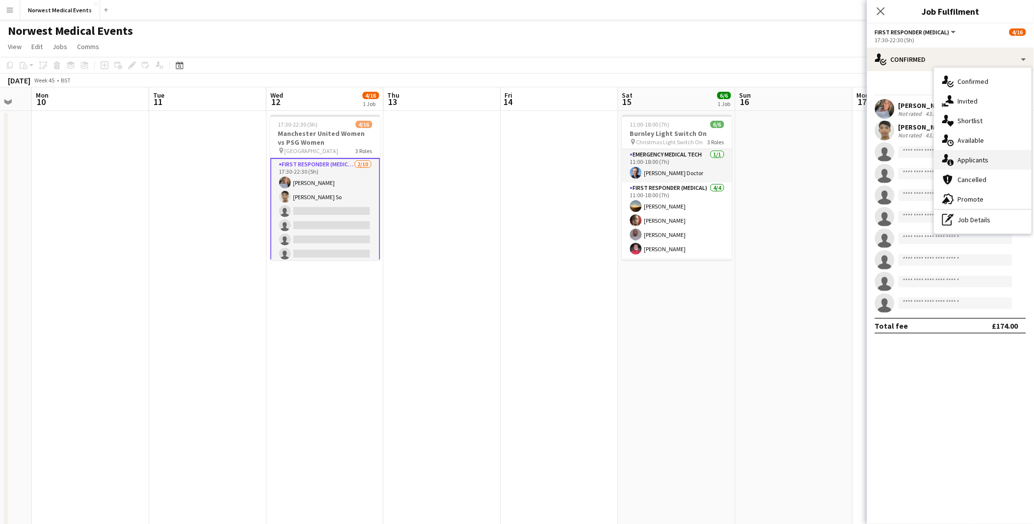
click at [832, 159] on span "Applicants" at bounding box center [973, 160] width 31 height 9
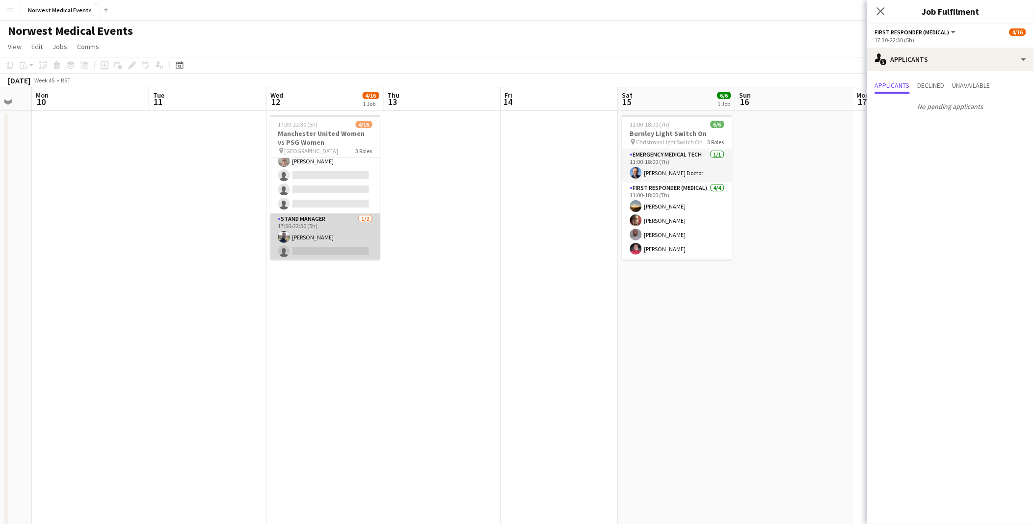
click at [324, 237] on app-card-role "Stand Manager 1/2 17:30-22:30 (5h) Rory Murphy single-neutral-actions" at bounding box center [325, 237] width 110 height 48
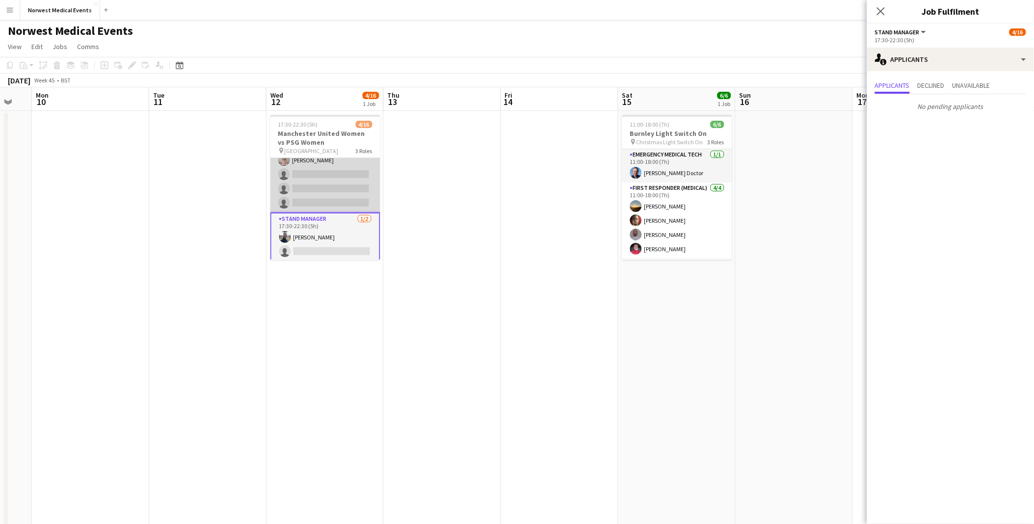
click at [332, 188] on app-card-role "Senior Responder (FREC 4 or Above) 1/4 17:30-22:30 (5h) Keith Russell single-ne…" at bounding box center [325, 174] width 110 height 76
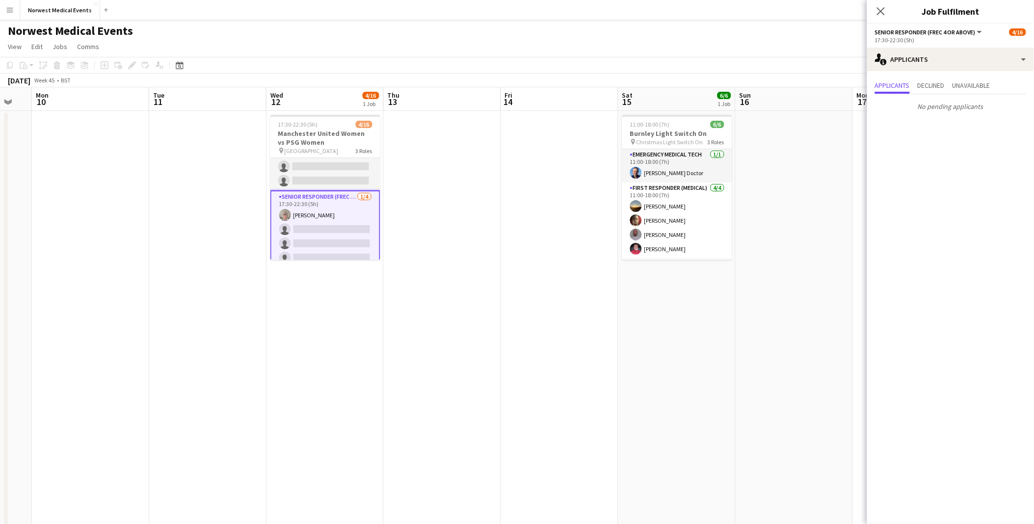
scroll to position [0, 0]
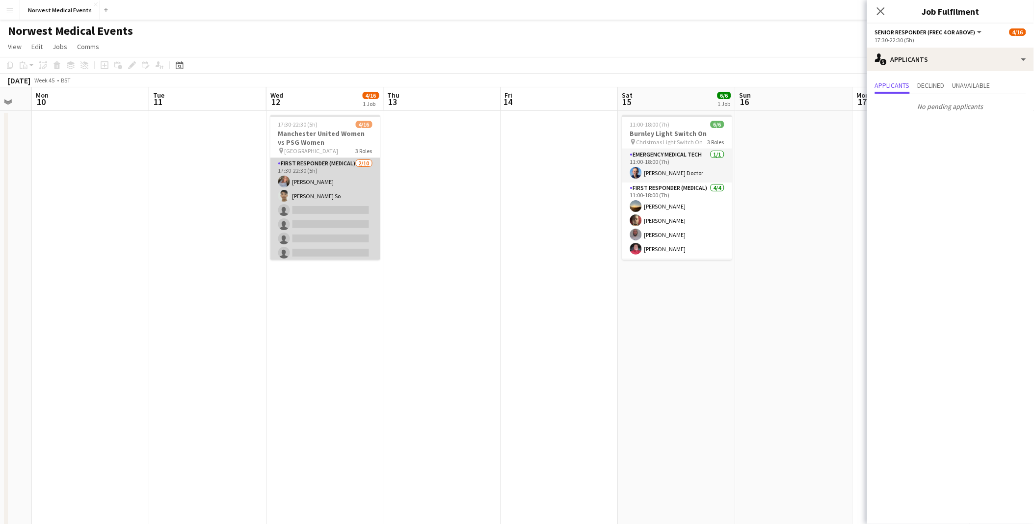
click at [348, 226] on app-card-role "First Responder (Medical) 2/10 17:30-22:30 (5h) Erin Waters Ching Hei So single…" at bounding box center [325, 238] width 110 height 161
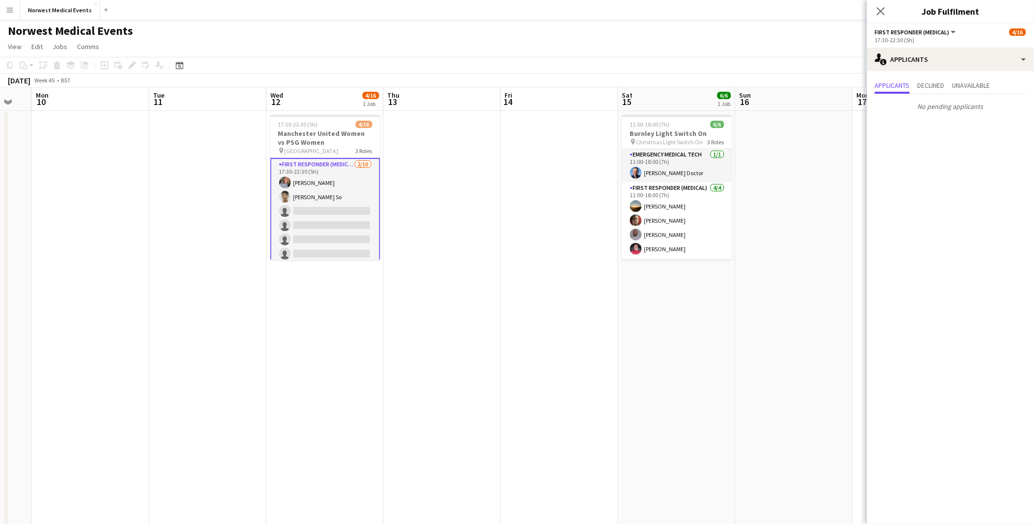
drag, startPoint x: 884, startPoint y: 12, endPoint x: 860, endPoint y: 15, distance: 23.7
click at [832, 12] on icon "Close pop-in" at bounding box center [881, 11] width 8 height 8
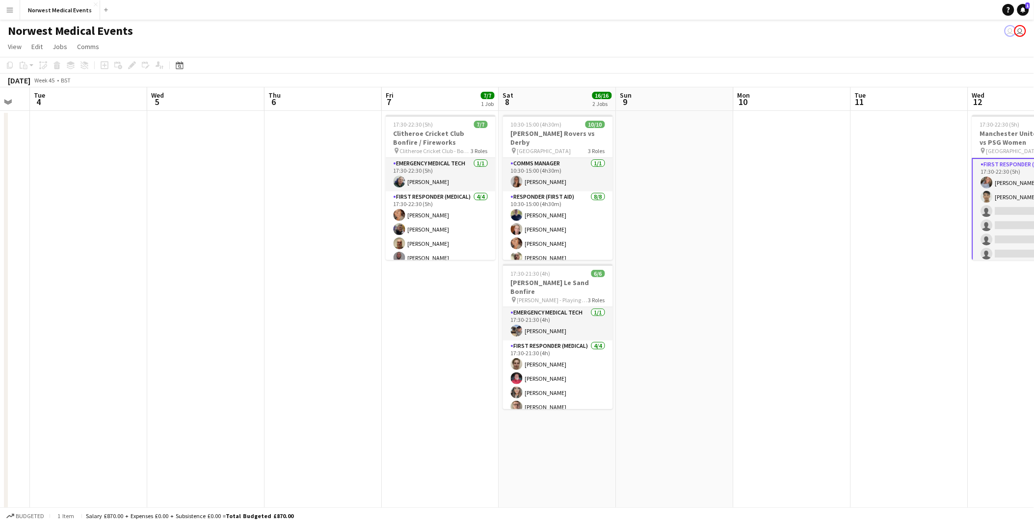
drag, startPoint x: 336, startPoint y: 365, endPoint x: 894, endPoint y: 396, distance: 559.1
click at [832, 396] on app-calendar-viewport "Sun 2 4/4 1 Job Mon 3 Tue 4 Wed 5 Thu 6 Fri 7 7/7 1 Job Sat 8 16/16 2 Jobs Sun …" at bounding box center [517, 355] width 1034 height 536
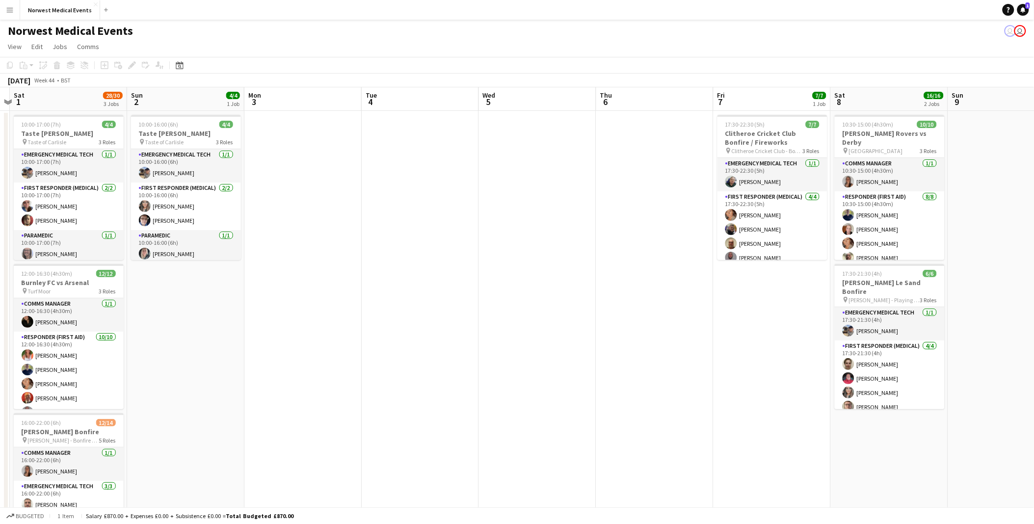
drag, startPoint x: 773, startPoint y: 385, endPoint x: 758, endPoint y: 355, distance: 33.1
click at [832, 385] on app-calendar-viewport "Thu 30 Fri 31 Sat 1 28/30 3 Jobs Sun 2 4/4 1 Job Mon 3 Tue 4 Wed 5 Thu 6 Fri 7 …" at bounding box center [517, 355] width 1034 height 536
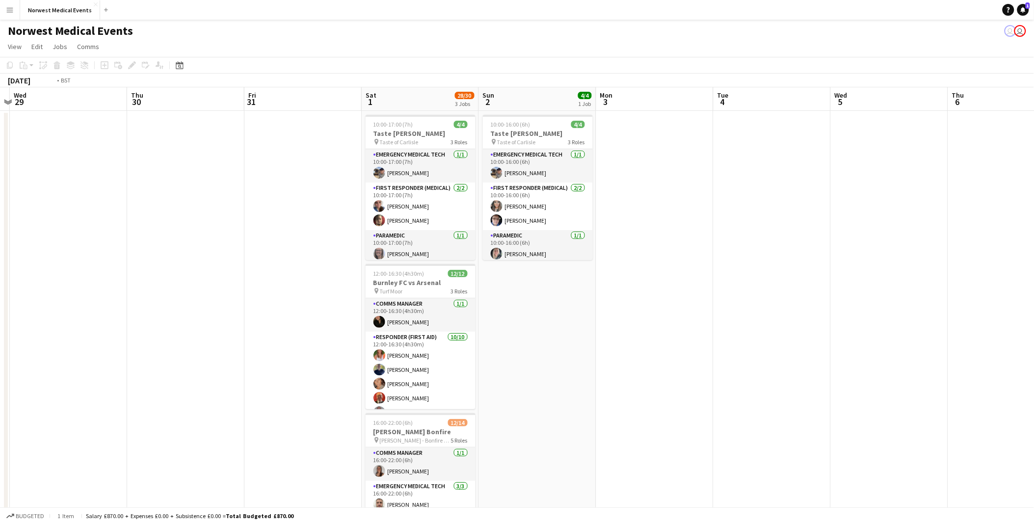
drag, startPoint x: 389, startPoint y: 303, endPoint x: 1043, endPoint y: 319, distance: 654.6
click at [832, 319] on html "Menu Boards Boards Boards All jobs Status Workforce Workforce My Workforce Recr…" at bounding box center [517, 320] width 1034 height 640
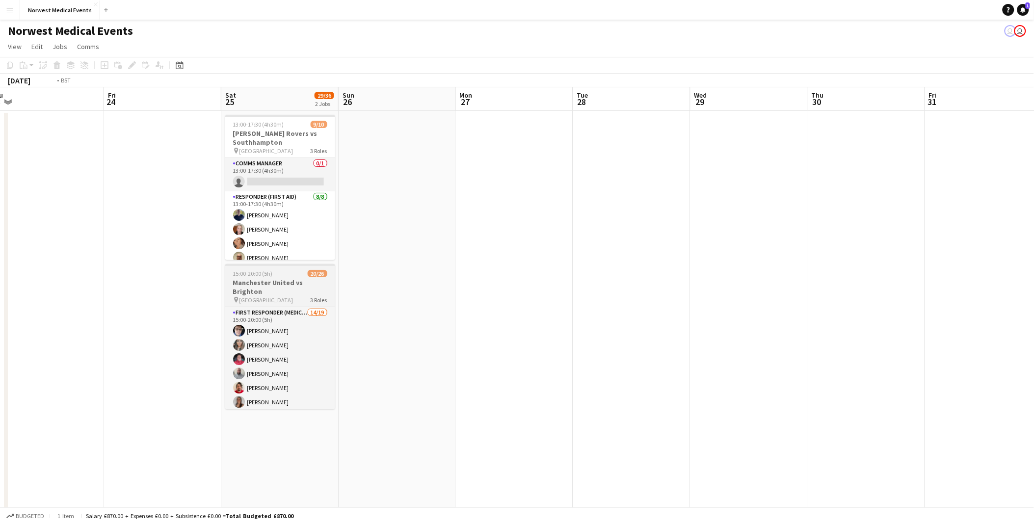
drag, startPoint x: 334, startPoint y: 260, endPoint x: 982, endPoint y: 281, distance: 648.4
click at [832, 281] on app-calendar-viewport "Tue 21 10/10 1 Job Wed 22 Thu 23 Fri 24 Sat 25 29/36 2 Jobs Sun 26 Mon 27 Tue 2…" at bounding box center [517, 355] width 1034 height 536
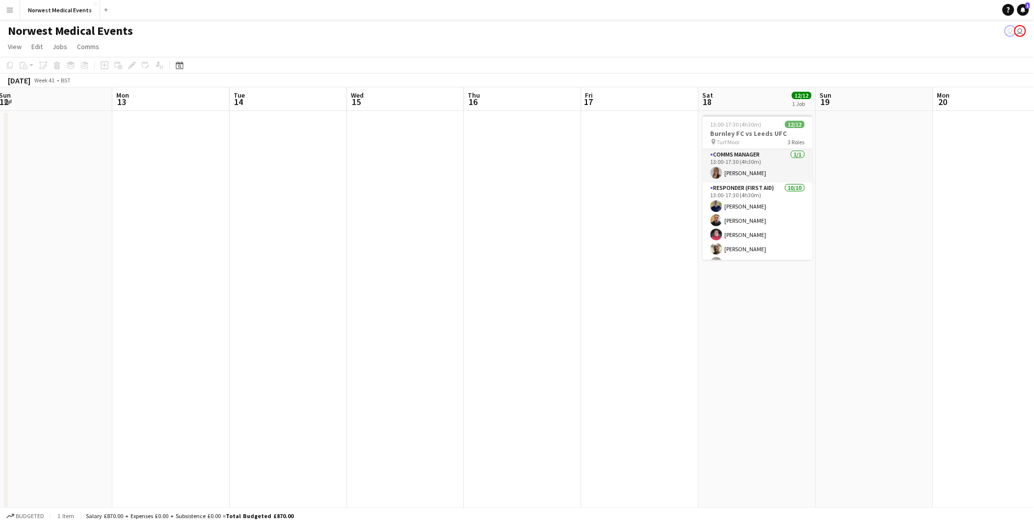
scroll to position [0, 271]
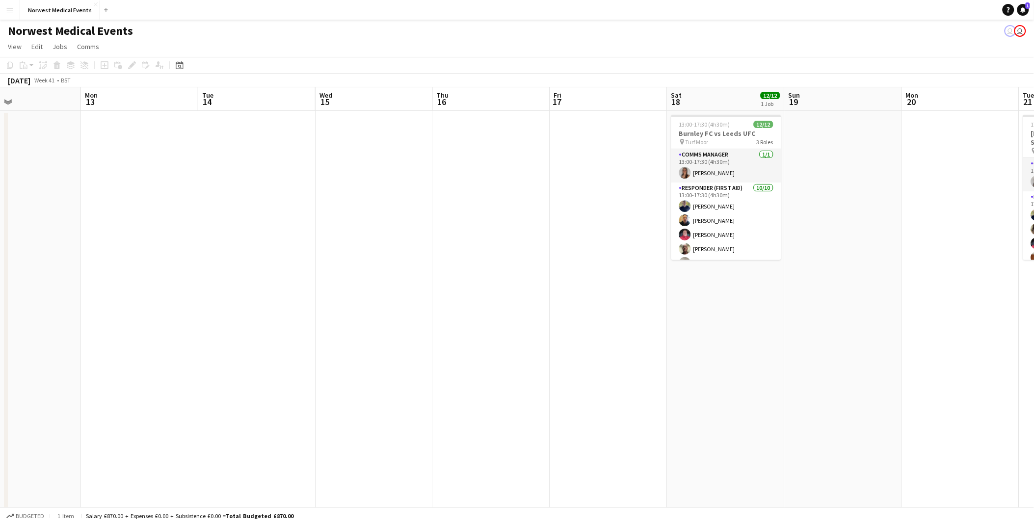
drag, startPoint x: 782, startPoint y: 271, endPoint x: -34, endPoint y: 298, distance: 817.2
click at [0, 298] on html "Menu Boards Boards Boards All jobs Status Workforce Workforce My Workforce Recr…" at bounding box center [517, 320] width 1034 height 640
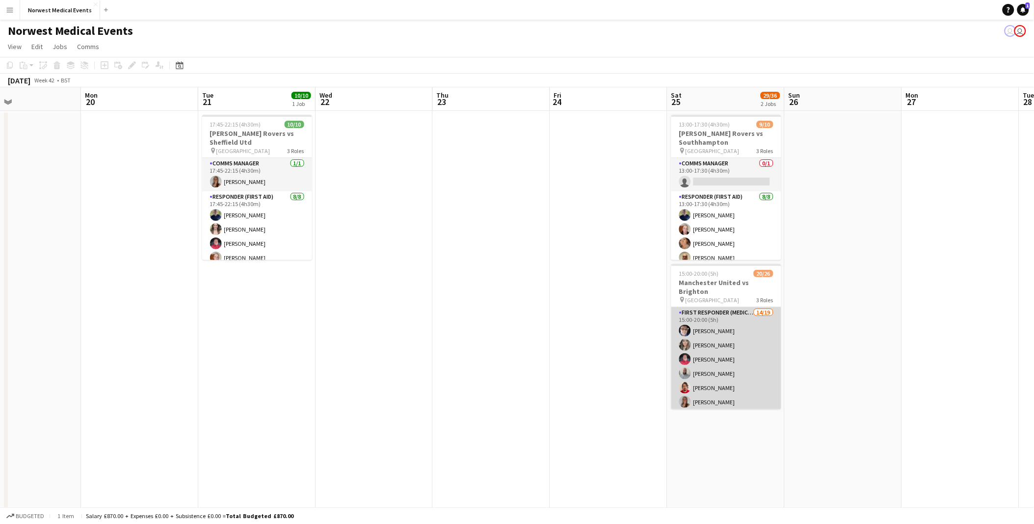
click at [738, 371] on app-card-role "First Responder (Medical) 14/19 15:00-20:00 (5h) Phil Brown Kayleigh O'Donnell …" at bounding box center [726, 451] width 110 height 289
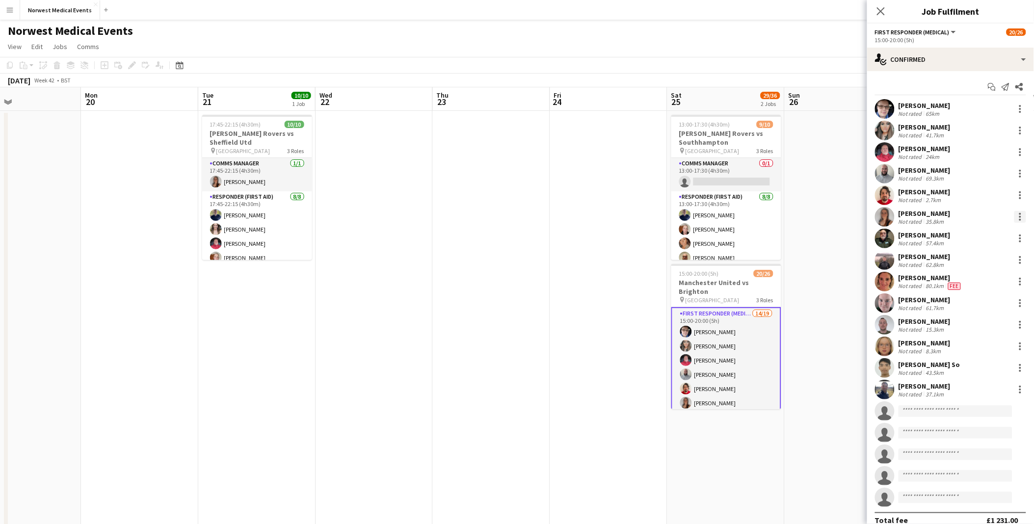
click at [832, 217] on div at bounding box center [1020, 217] width 12 height 12
click at [832, 322] on button "Remove" at bounding box center [980, 329] width 77 height 24
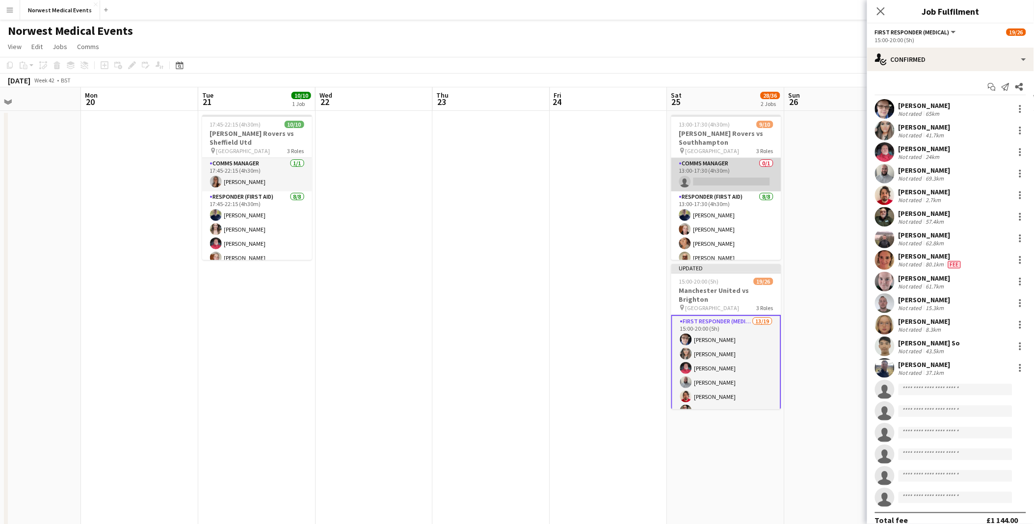
click at [730, 178] on app-card-role "Comms Manager 0/1 13:00-17:30 (4h30m) single-neutral-actions" at bounding box center [726, 174] width 110 height 33
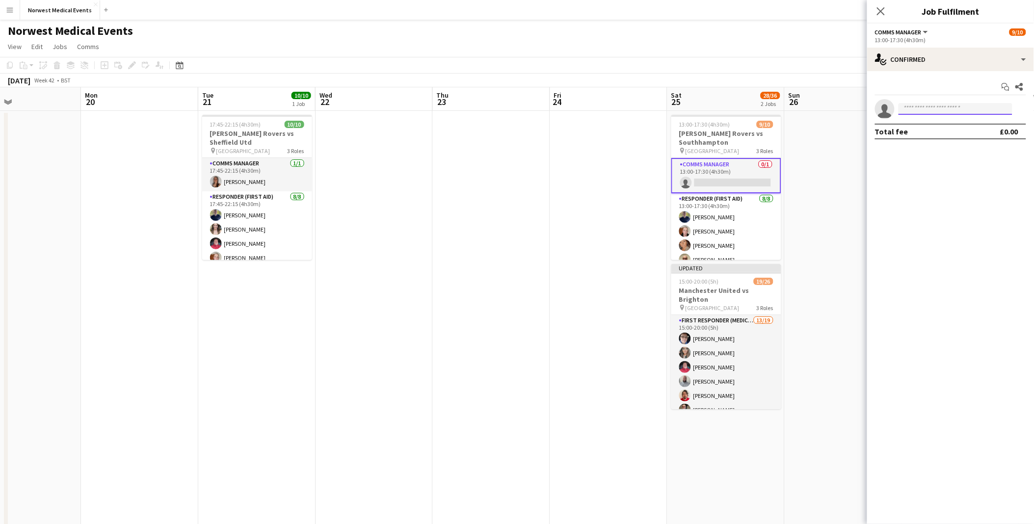
click at [832, 109] on input at bounding box center [955, 109] width 114 height 12
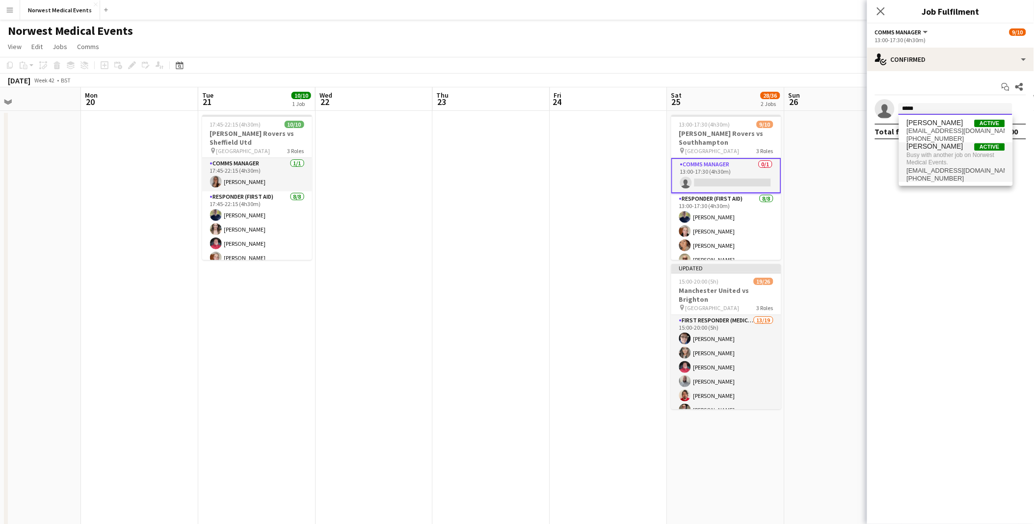
type input "*****"
click at [832, 155] on span "Busy with another job on Norwest Medical Events." at bounding box center [956, 159] width 98 height 16
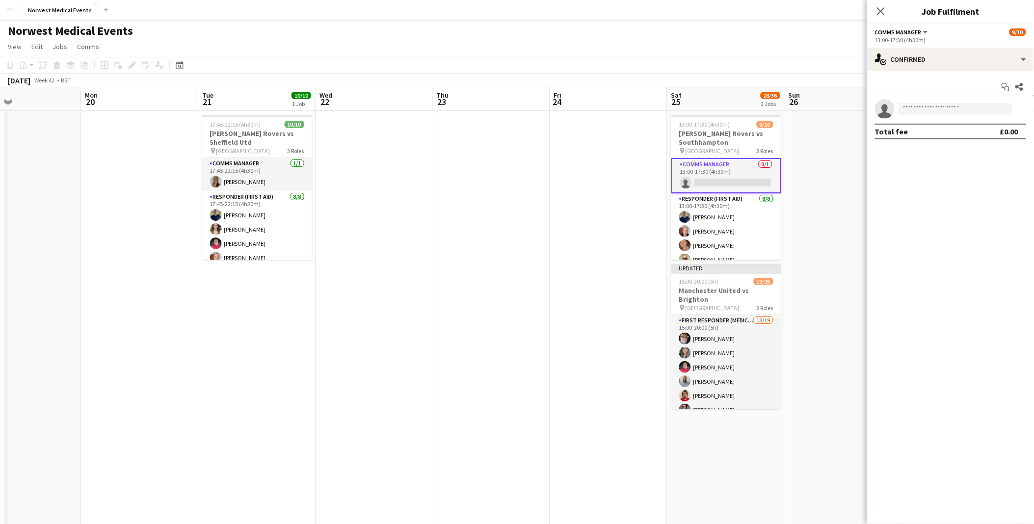
click at [832, 6] on div "Close pop-in" at bounding box center [880, 11] width 27 height 23
click at [832, 17] on div "Close pop-in" at bounding box center [880, 11] width 27 height 23
click at [832, 13] on icon "Close pop-in" at bounding box center [880, 10] width 9 height 9
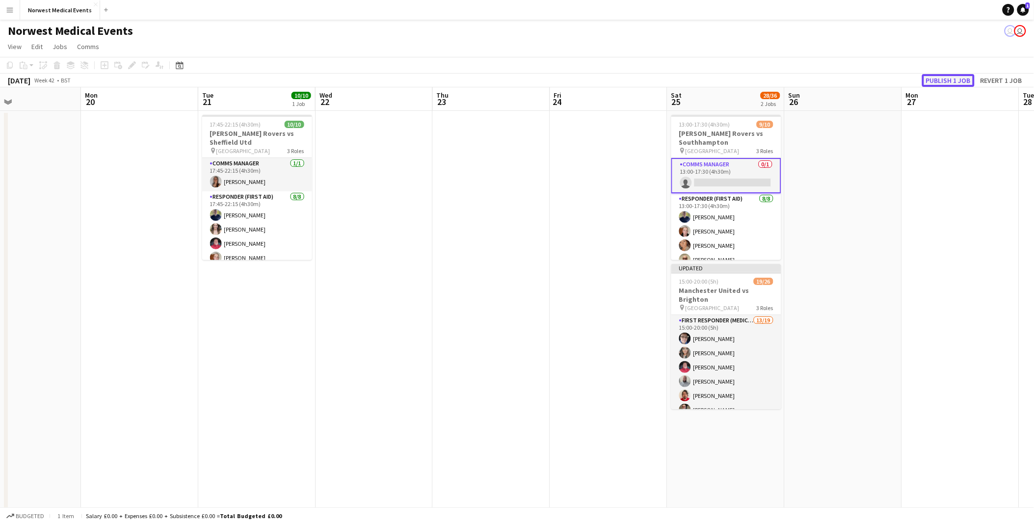
click at [832, 82] on button "Publish 1 job" at bounding box center [948, 80] width 52 height 13
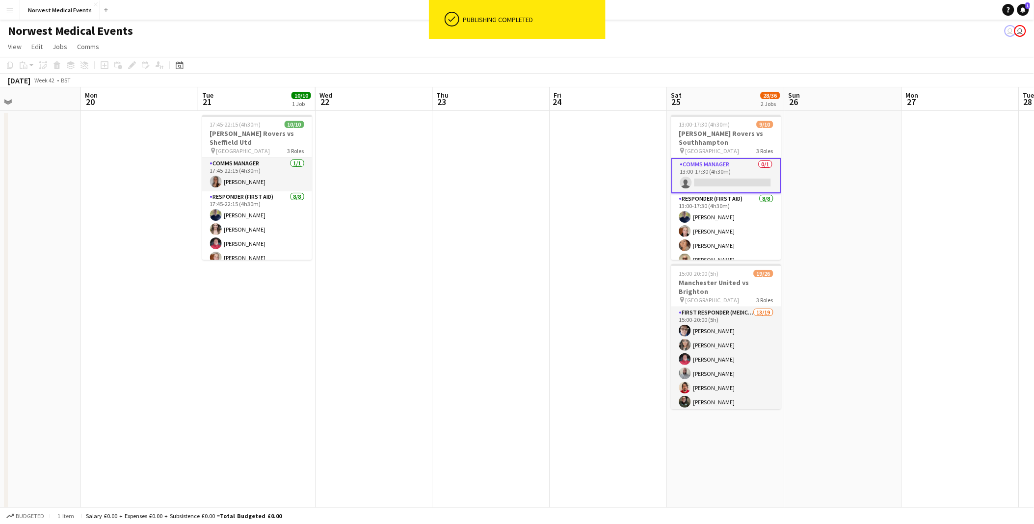
click at [720, 170] on app-card-role "Comms Manager 0/1 13:00-17:30 (4h30m) single-neutral-actions" at bounding box center [726, 175] width 110 height 35
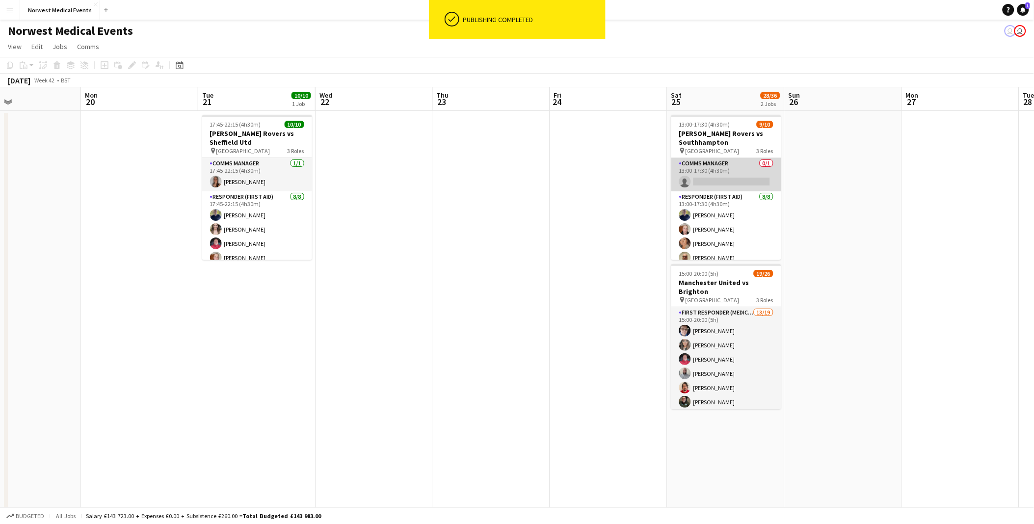
click at [728, 178] on app-card-role "Comms Manager 0/1 13:00-17:30 (4h30m) single-neutral-actions" at bounding box center [726, 174] width 110 height 33
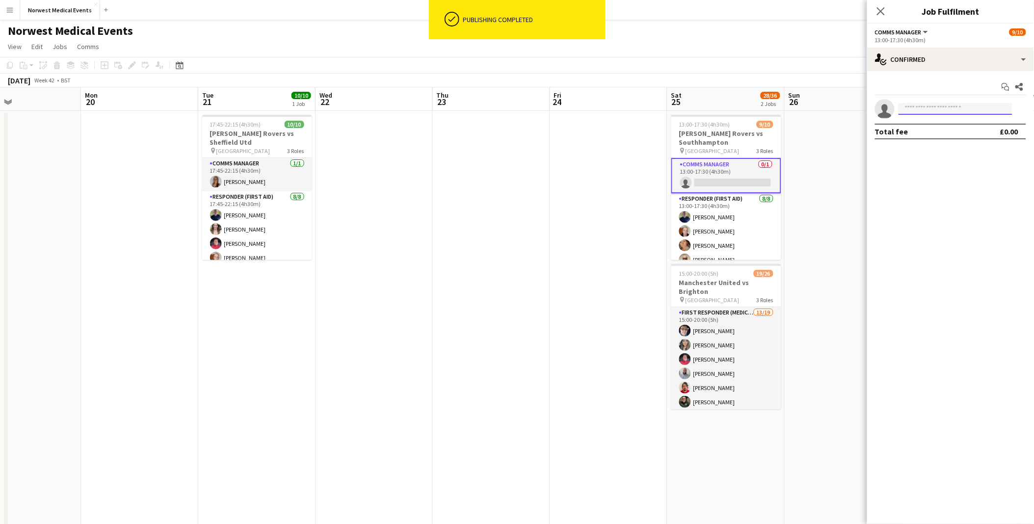
click at [832, 109] on input at bounding box center [955, 109] width 114 height 12
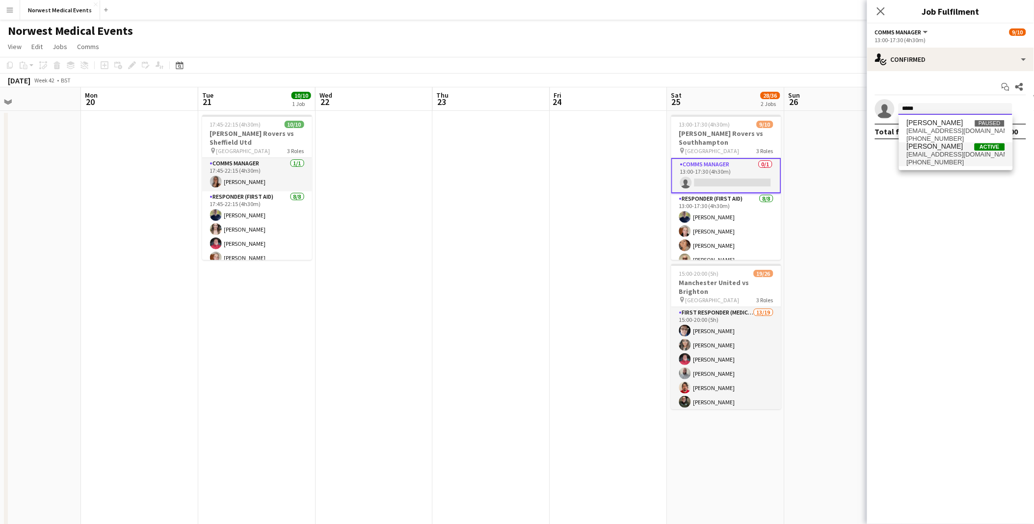
type input "*****"
click at [832, 155] on span "prattolivia@outlook.com" at bounding box center [956, 155] width 98 height 8
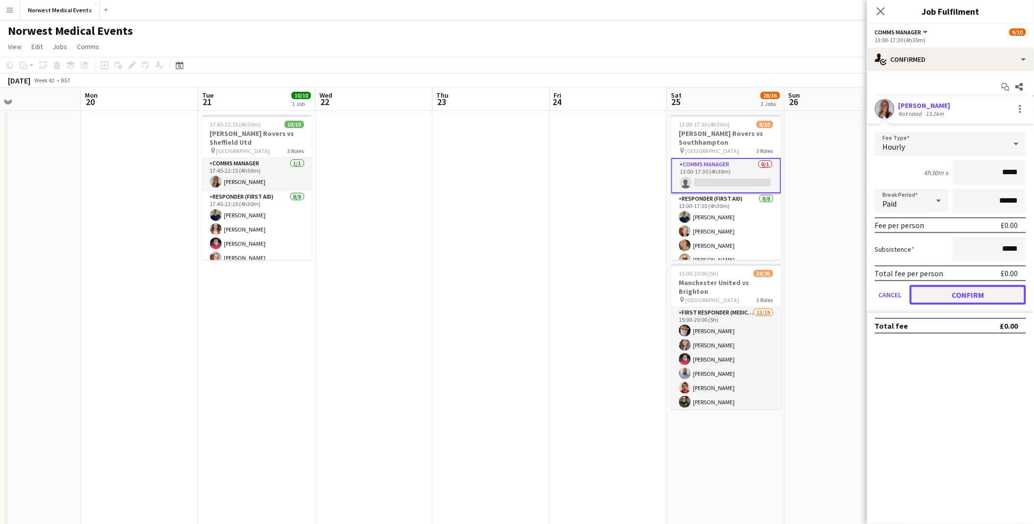
click at [832, 289] on button "Confirm" at bounding box center [968, 295] width 116 height 20
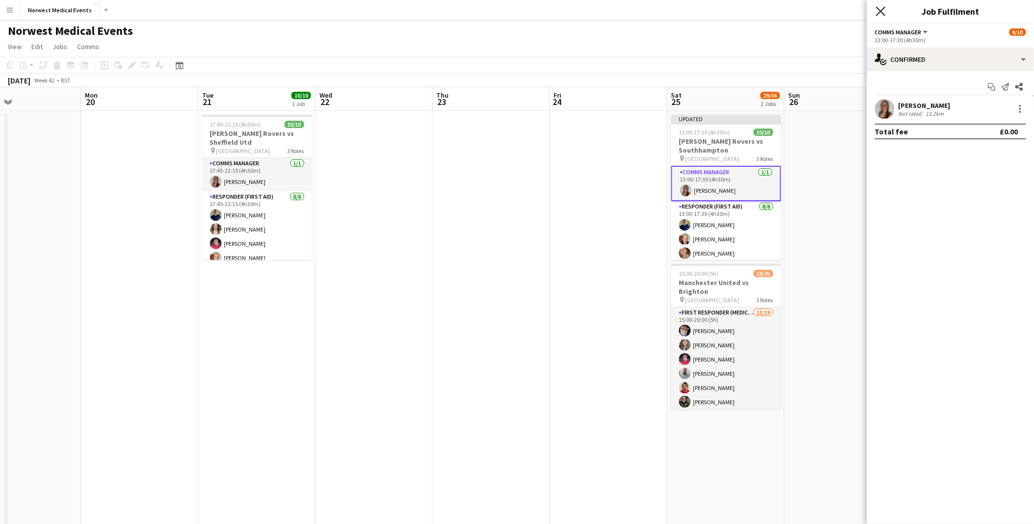
click at [832, 12] on icon at bounding box center [880, 10] width 9 height 9
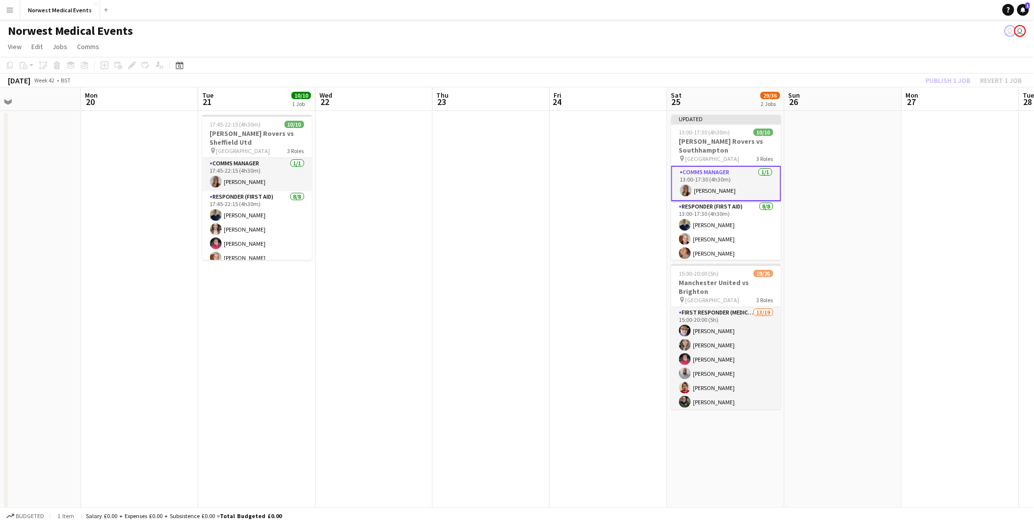
click at [832, 80] on div "Publish 1 job Revert 1 job" at bounding box center [974, 80] width 120 height 13
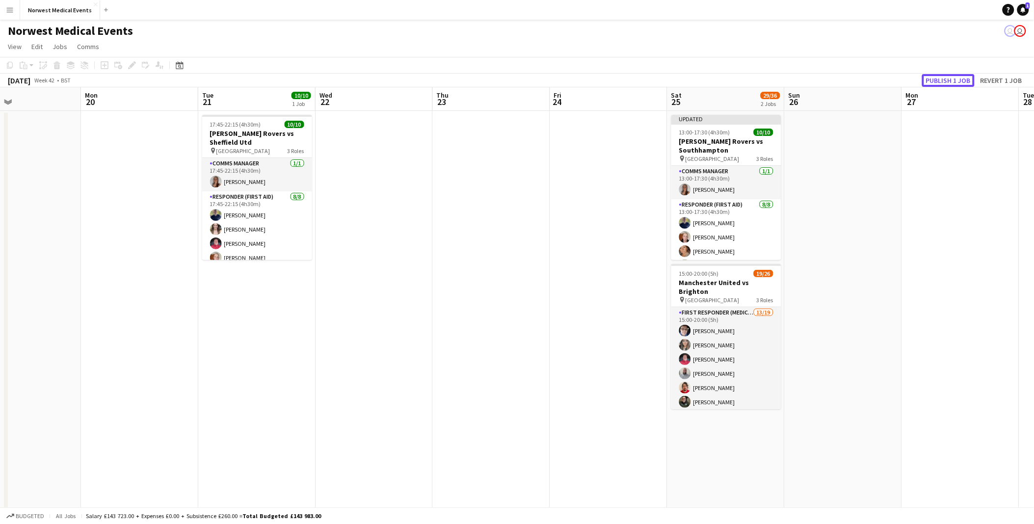
click at [832, 80] on button "Publish 1 job" at bounding box center [948, 80] width 52 height 13
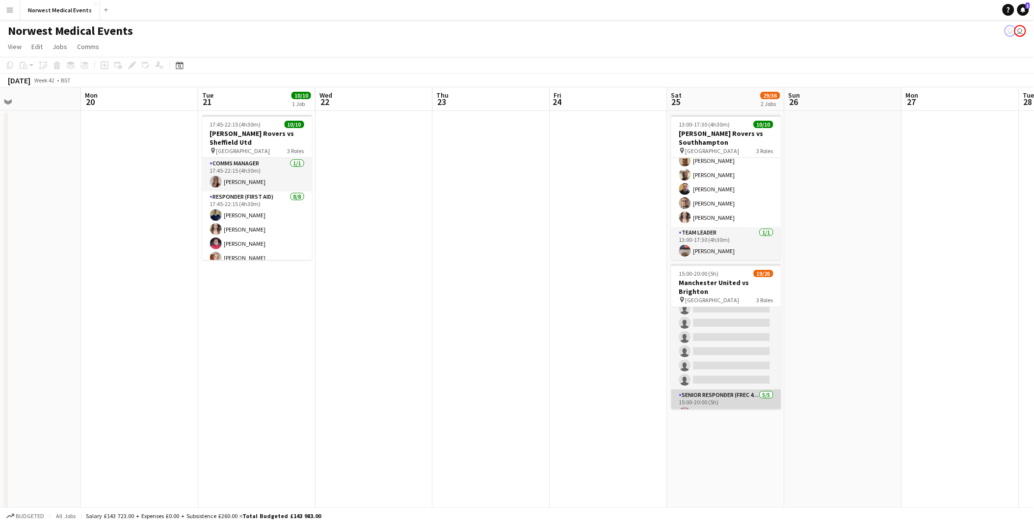
scroll to position [0, 0]
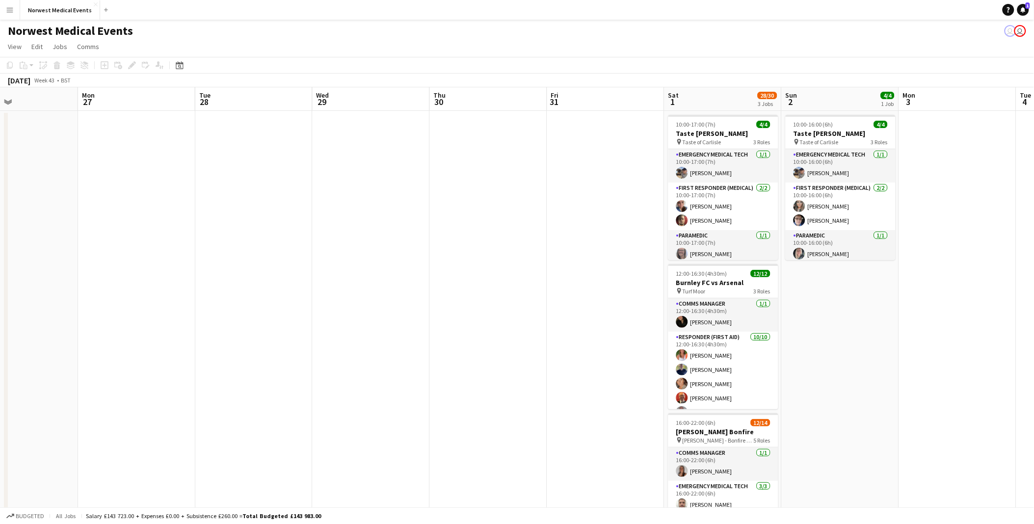
drag, startPoint x: 736, startPoint y: 311, endPoint x: 67, endPoint y: 372, distance: 671.4
click at [67, 372] on app-calendar-viewport "Thu 23 Fri 24 Sat 25 29/36 2 Jobs Sun 26 Mon 27 Tue 28 Wed 29 Thu 30 Fri 31 Sat…" at bounding box center [517, 355] width 1034 height 536
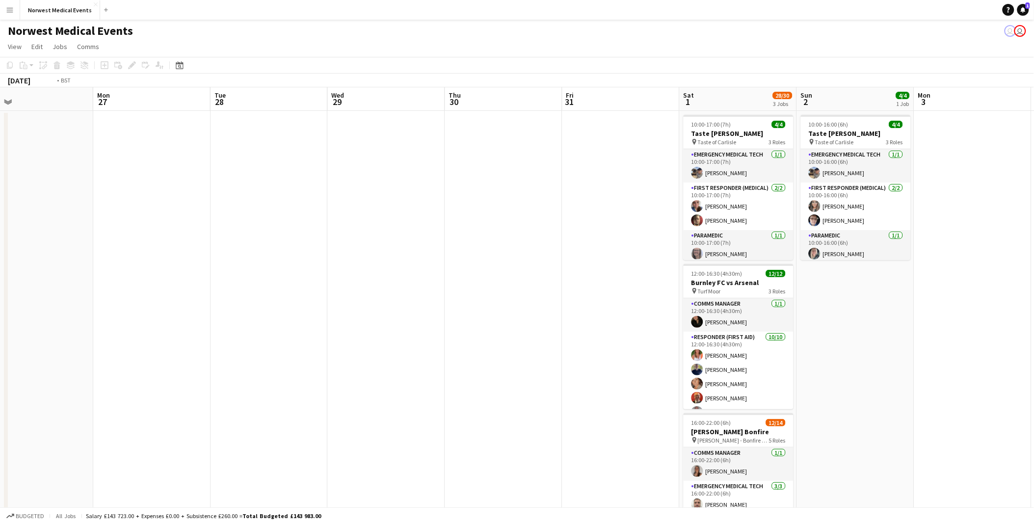
scroll to position [0, 307]
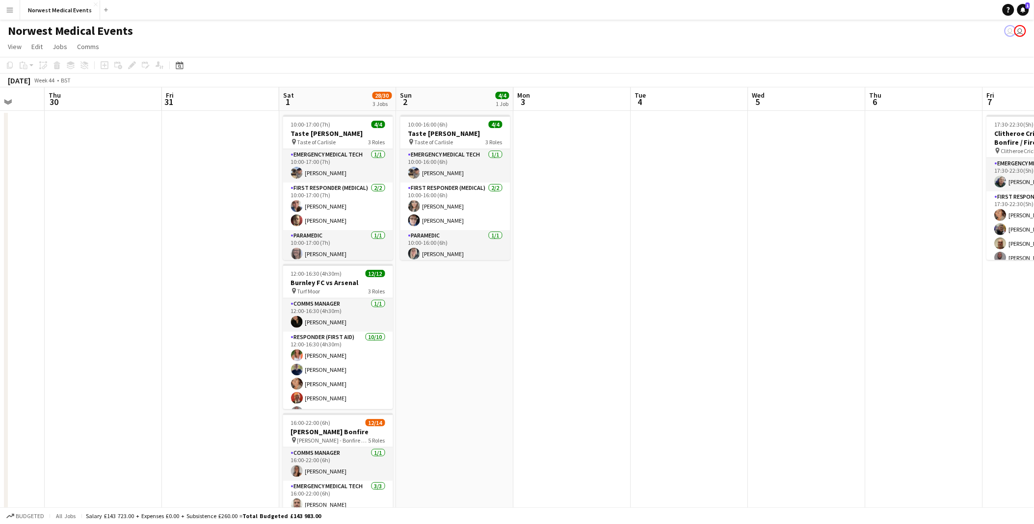
drag, startPoint x: 818, startPoint y: 386, endPoint x: 456, endPoint y: 390, distance: 361.6
click at [456, 390] on app-calendar-viewport "Mon 27 Tue 28 Wed 29 Thu 30 Fri 31 Sat 1 28/30 3 Jobs Sun 2 4/4 1 Job Mon 3 Tue…" at bounding box center [517, 355] width 1034 height 536
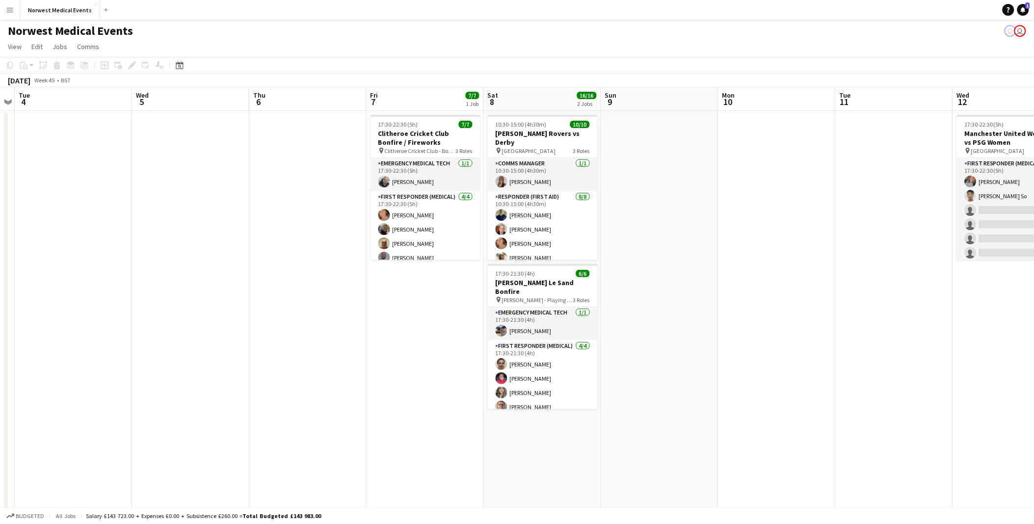
scroll to position [0, 340]
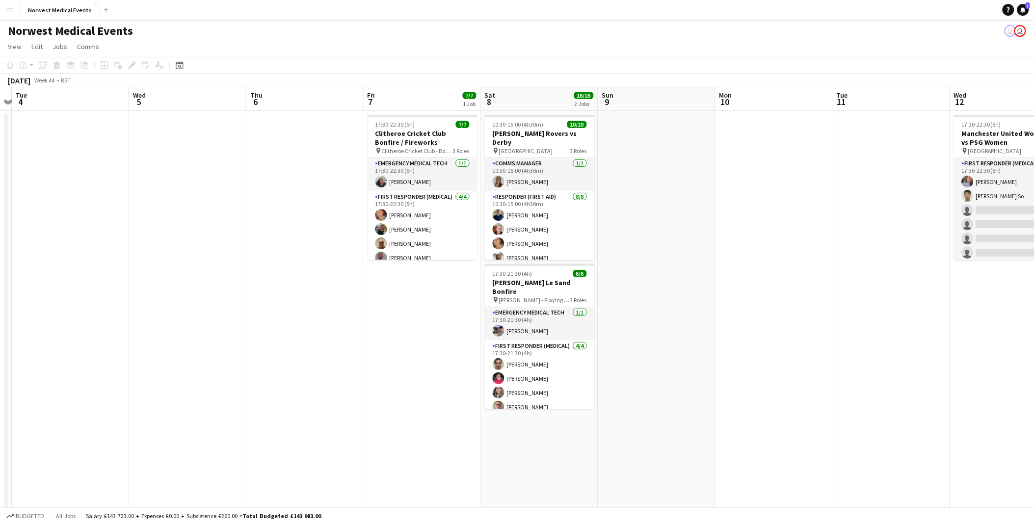
drag, startPoint x: 957, startPoint y: 386, endPoint x: 338, endPoint y: 425, distance: 620.3
click at [338, 406] on app-calendar-viewport "Sat 1 28/30 3 Jobs Sun 2 4/4 1 Job Mon 3 Tue 4 Wed 5 Thu 6 Fri 7 7/7 1 Job Sat …" at bounding box center [517, 355] width 1034 height 536
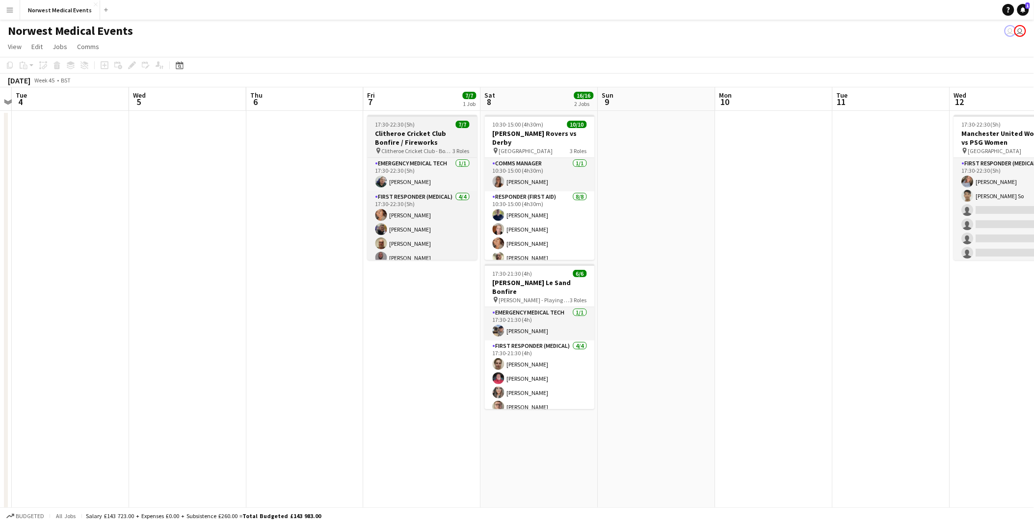
scroll to position [55, 0]
